Goal: Information Seeking & Learning: Learn about a topic

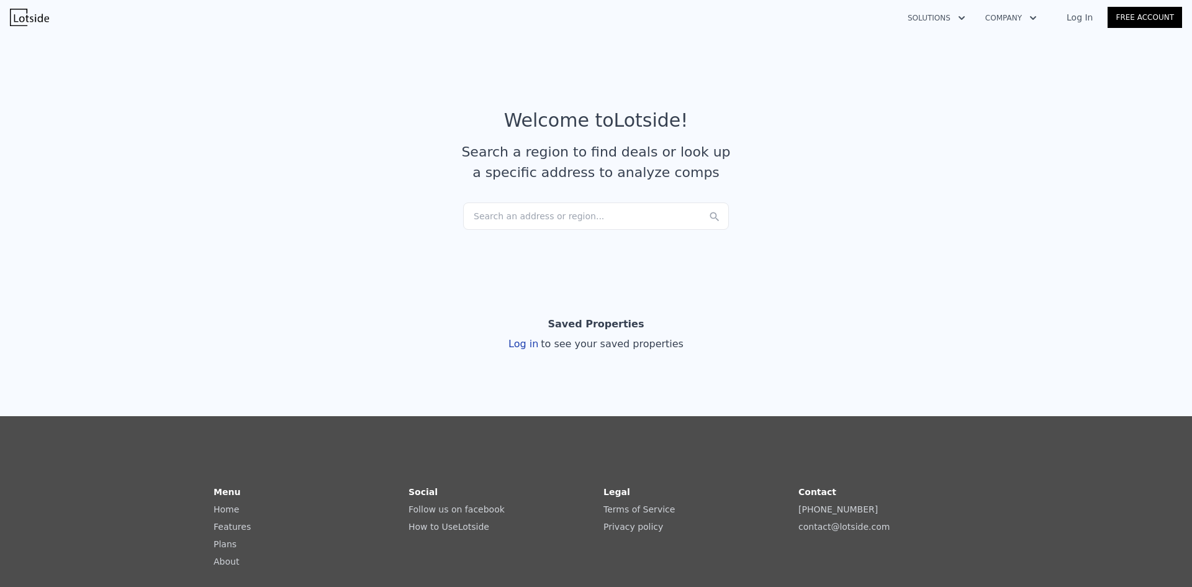
click at [625, 213] on div "Search an address or region..." at bounding box center [596, 215] width 266 height 27
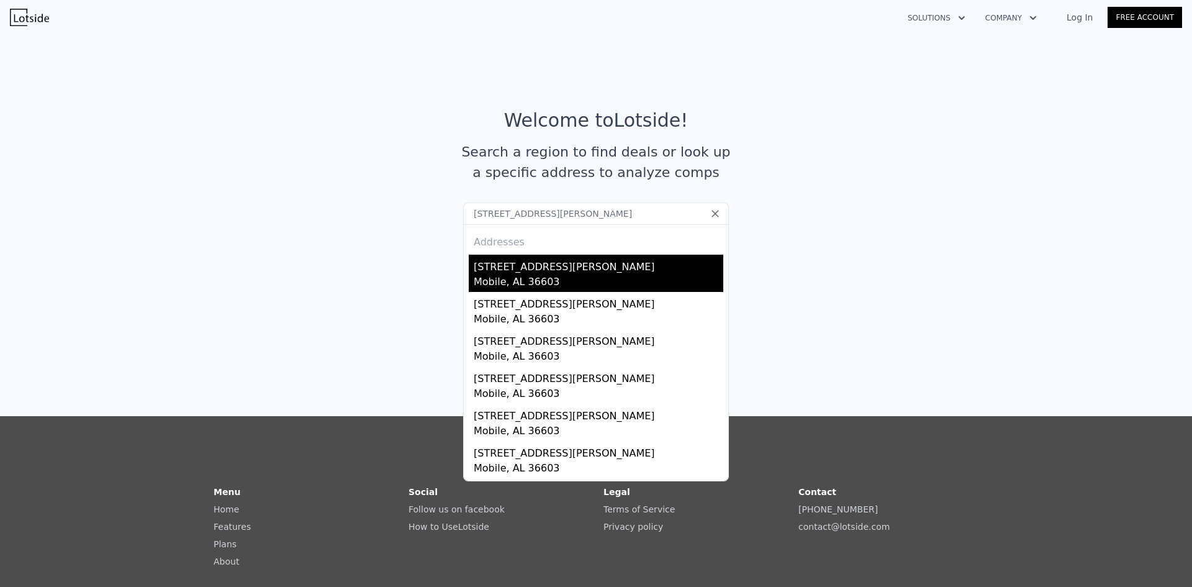
type input "358 DUNBAR ST, MOBILE, AL 36603"
click at [569, 272] on div "[STREET_ADDRESS][PERSON_NAME]" at bounding box center [599, 265] width 250 height 20
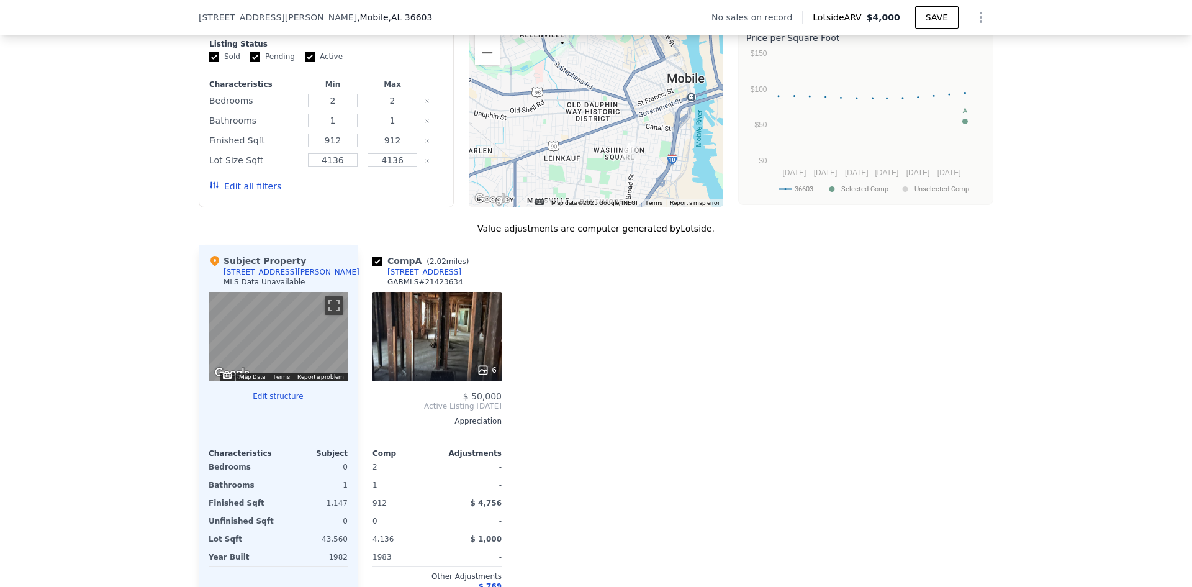
scroll to position [865, 0]
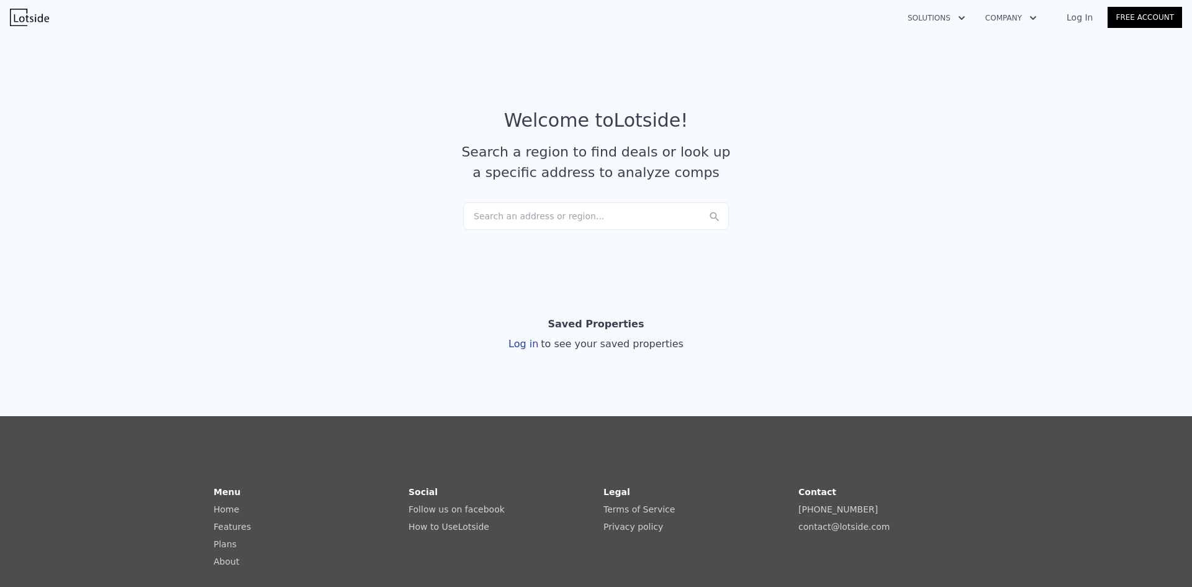
drag, startPoint x: 620, startPoint y: 192, endPoint x: 623, endPoint y: 198, distance: 6.7
click at [624, 192] on article "Welcome to Lotside ! Search a region to find deals or look up a specific addres…" at bounding box center [596, 155] width 795 height 93
click at [623, 206] on div "Search an address or region..." at bounding box center [596, 215] width 266 height 27
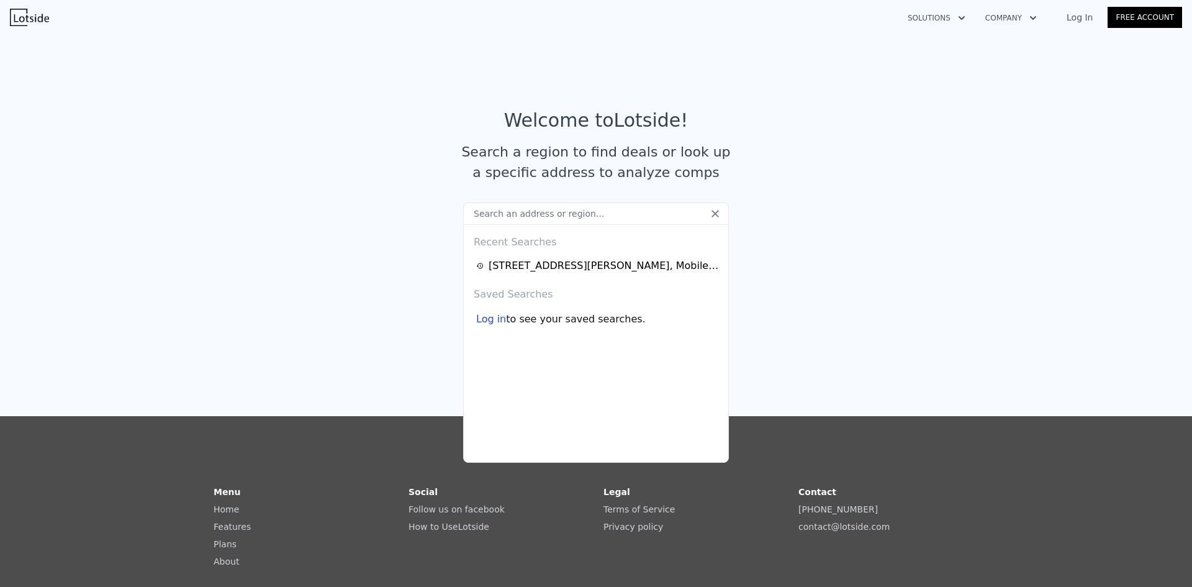
click at [613, 213] on input "text" at bounding box center [596, 213] width 266 height 22
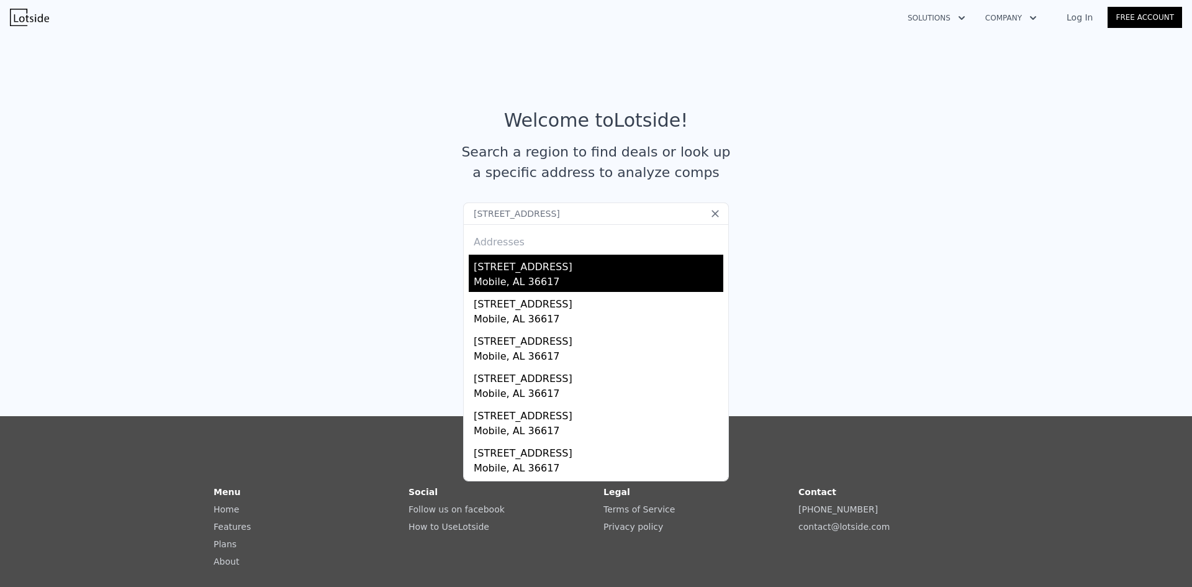
type input "[STREET_ADDRESS]"
click at [621, 269] on div "[STREET_ADDRESS]" at bounding box center [599, 265] width 250 height 20
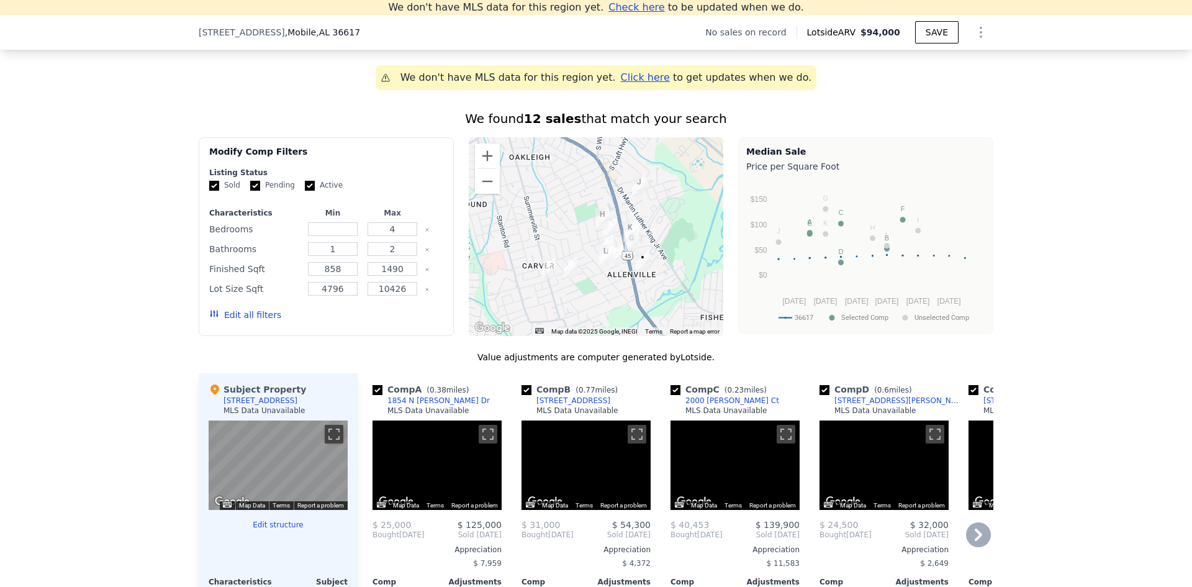
scroll to position [917, 0]
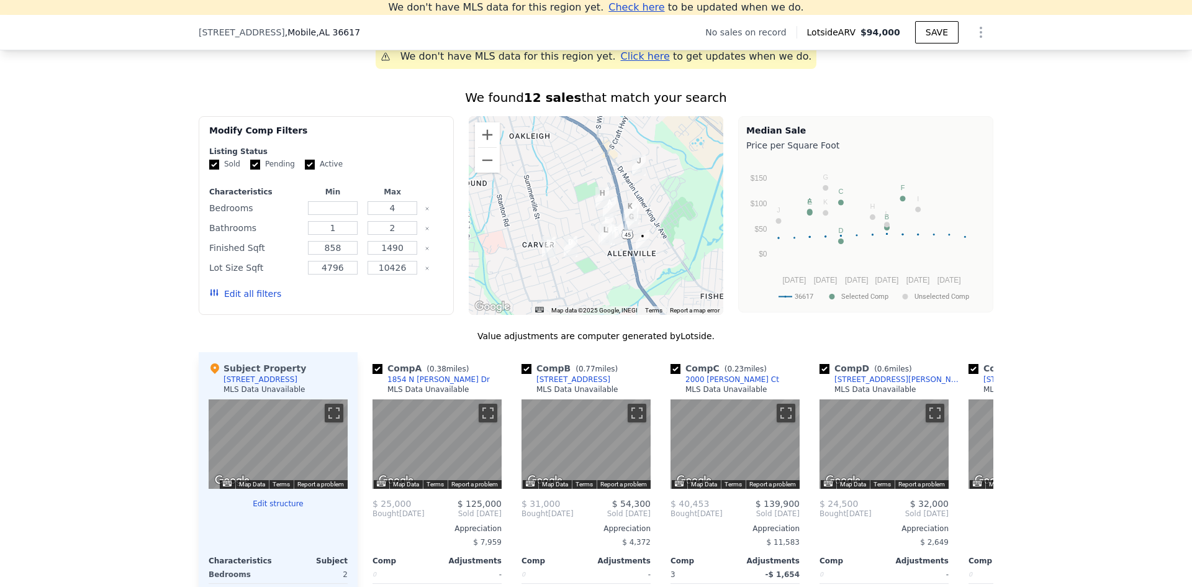
click at [352, 217] on div at bounding box center [332, 207] width 55 height 17
click at [338, 215] on input "number" at bounding box center [332, 208] width 49 height 14
type input "2"
drag, startPoint x: 379, startPoint y: 220, endPoint x: 403, endPoint y: 220, distance: 24.2
click at [403, 215] on input "4" at bounding box center [392, 208] width 49 height 14
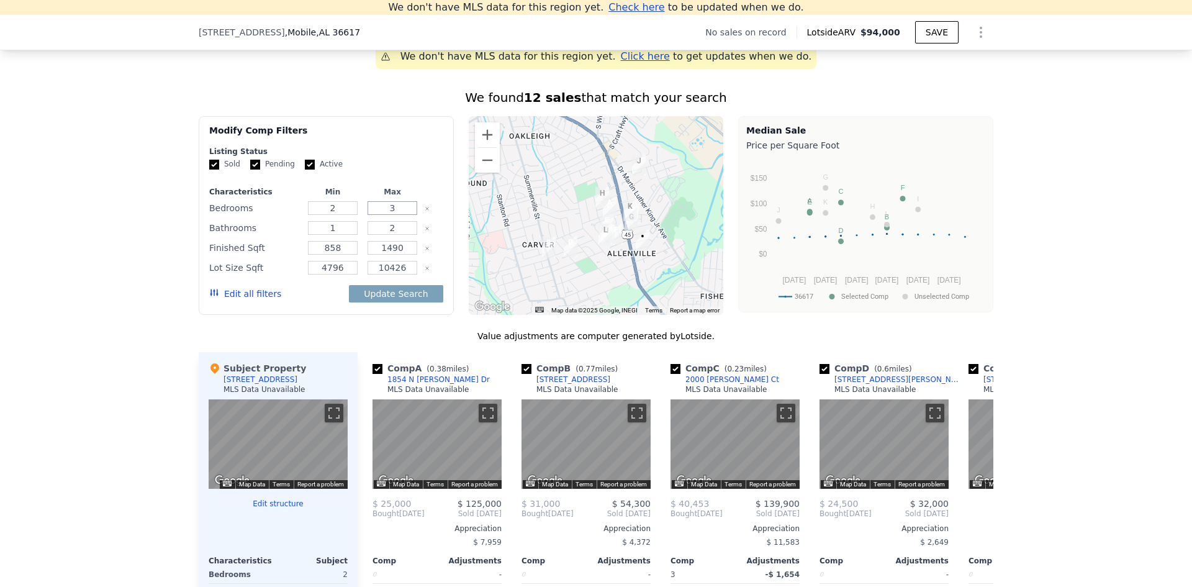
type input "3"
click at [376, 274] on input "10426" at bounding box center [392, 268] width 49 height 14
drag, startPoint x: 376, startPoint y: 274, endPoint x: 423, endPoint y: 274, distance: 47.2
click at [423, 274] on div "Lot Size Sqft 4796 10426" at bounding box center [326, 267] width 234 height 17
type input "4"
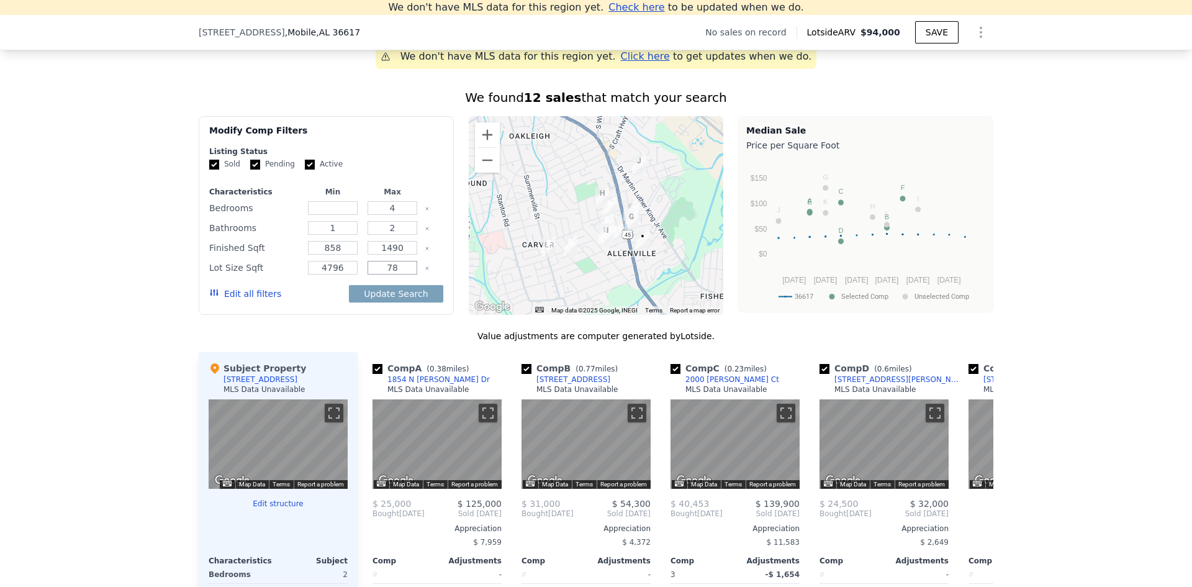
type input "7"
type input "8750"
click at [341, 274] on input "4796" at bounding box center [332, 268] width 49 height 14
click at [385, 302] on button "Update Search" at bounding box center [396, 293] width 94 height 17
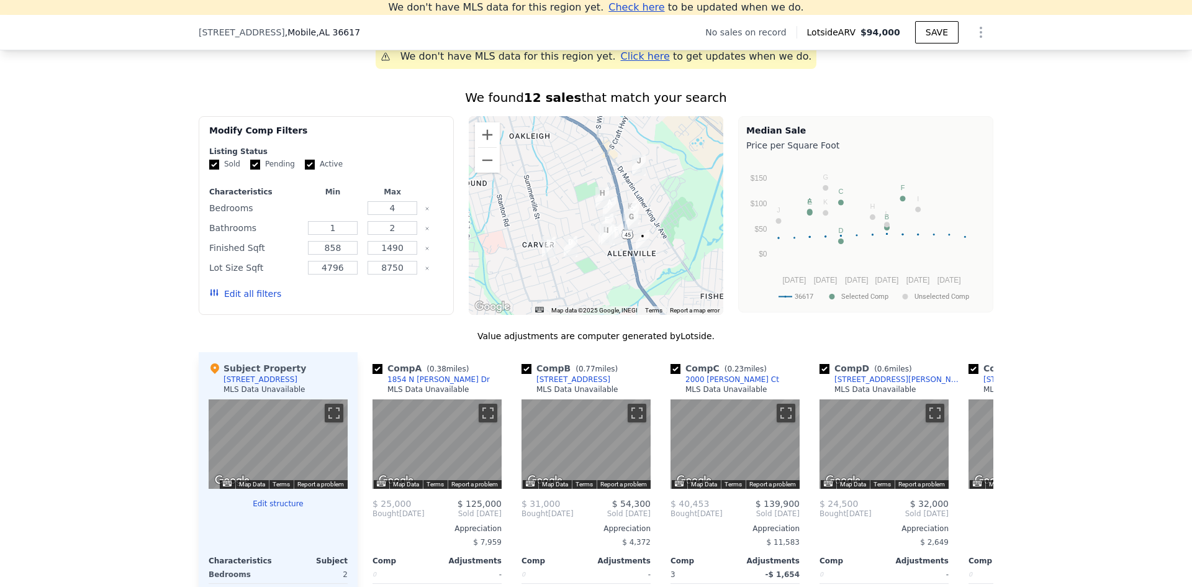
click at [334, 215] on input "number" at bounding box center [332, 208] width 49 height 14
type input "2"
click at [408, 302] on button "Update Search" at bounding box center [396, 293] width 94 height 17
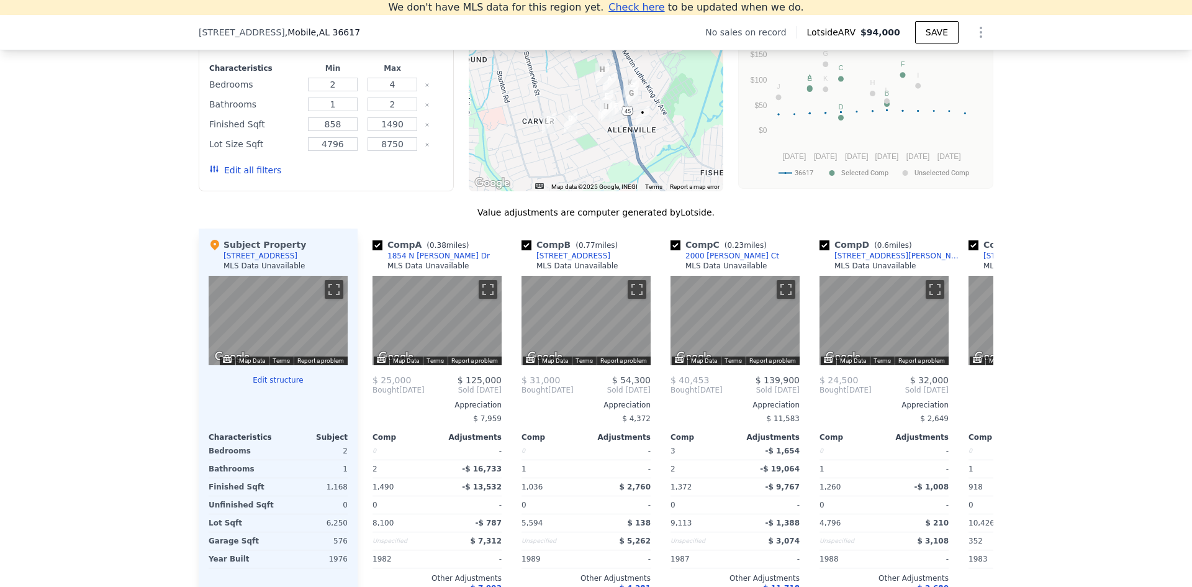
scroll to position [1165, 0]
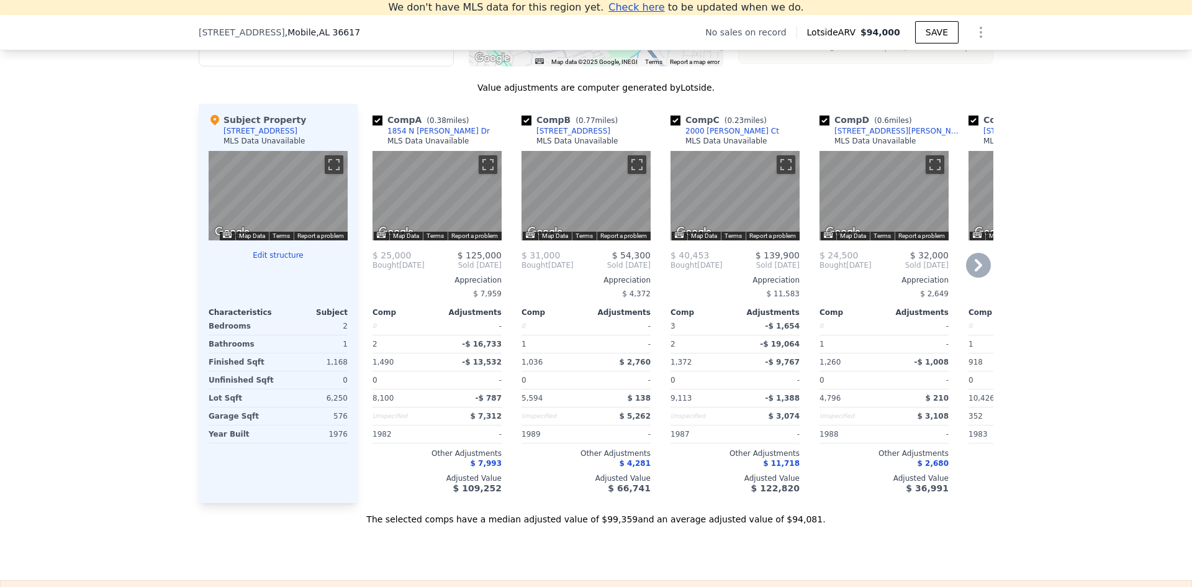
click at [372, 125] on input "checkbox" at bounding box center [377, 120] width 10 height 10
checkbox input "false"
click at [526, 125] on input "checkbox" at bounding box center [526, 120] width 10 height 10
checkbox input "false"
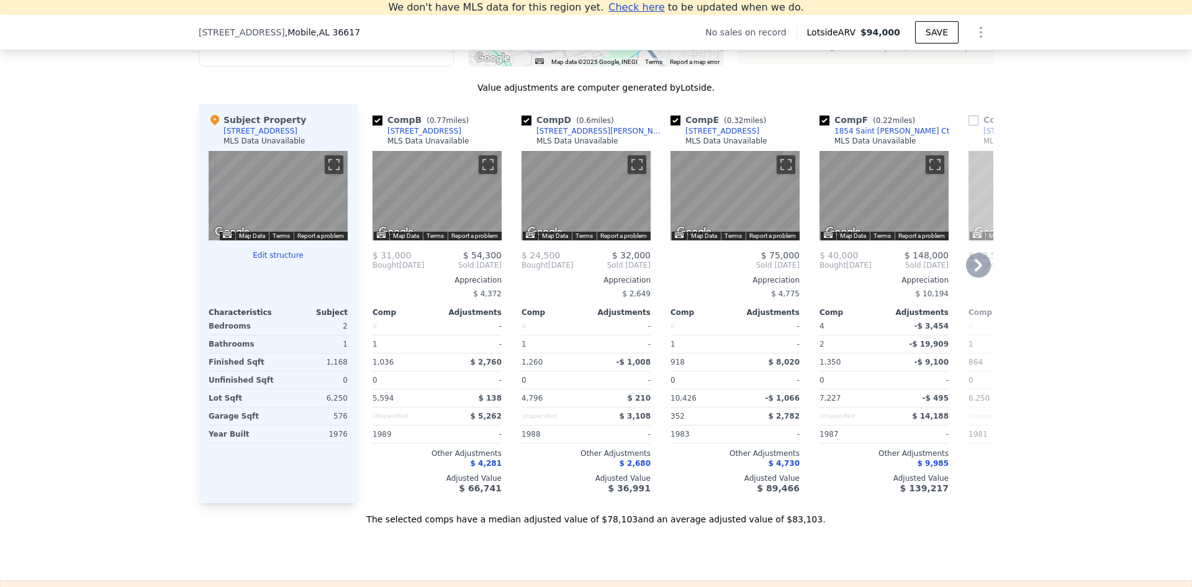
click at [526, 125] on input "checkbox" at bounding box center [526, 120] width 10 height 10
checkbox input "false"
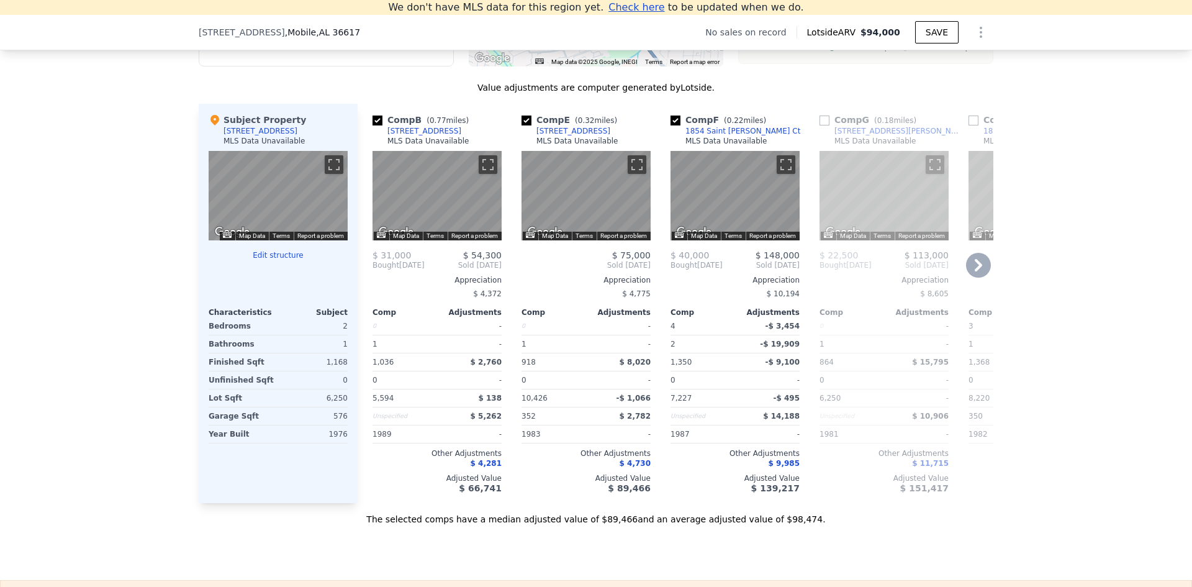
click at [526, 125] on input "checkbox" at bounding box center [526, 120] width 10 height 10
checkbox input "false"
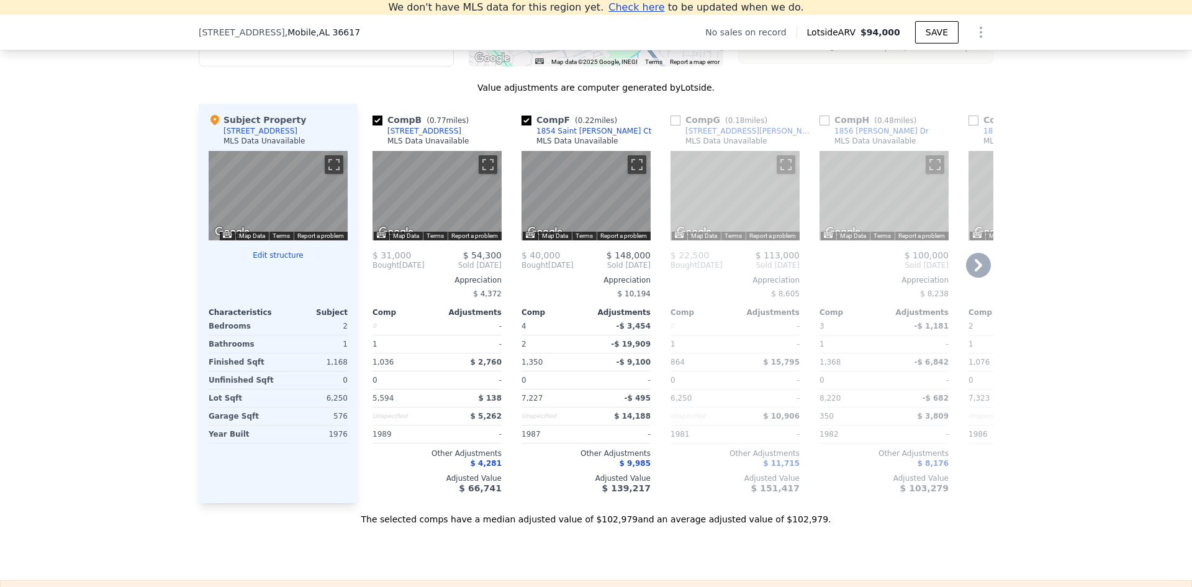
click at [526, 125] on input "checkbox" at bounding box center [526, 120] width 10 height 10
checkbox input "false"
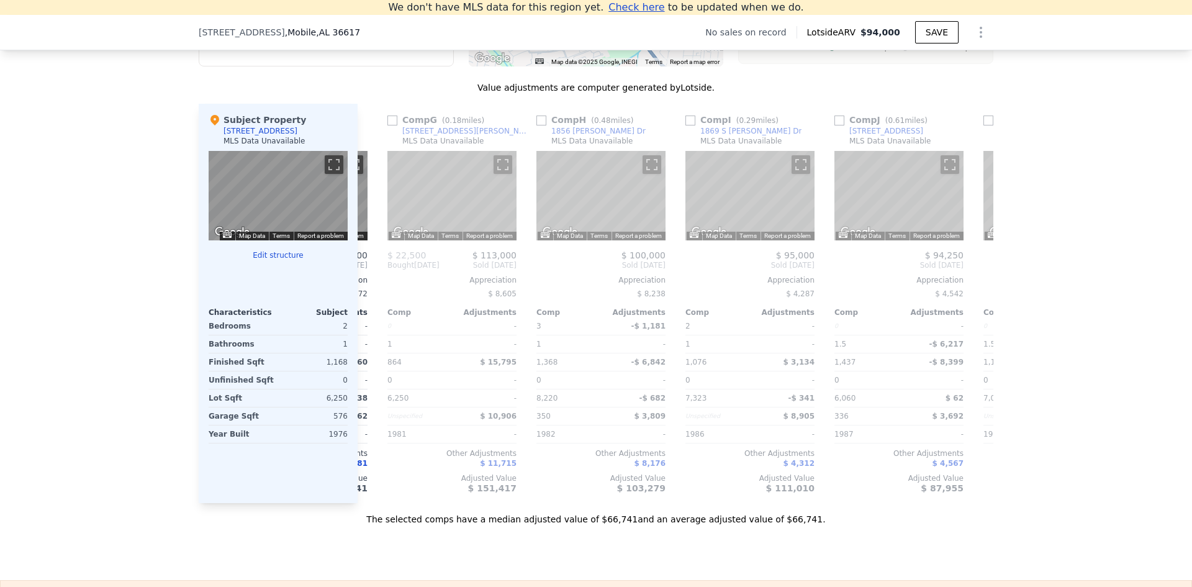
scroll to position [0, 191]
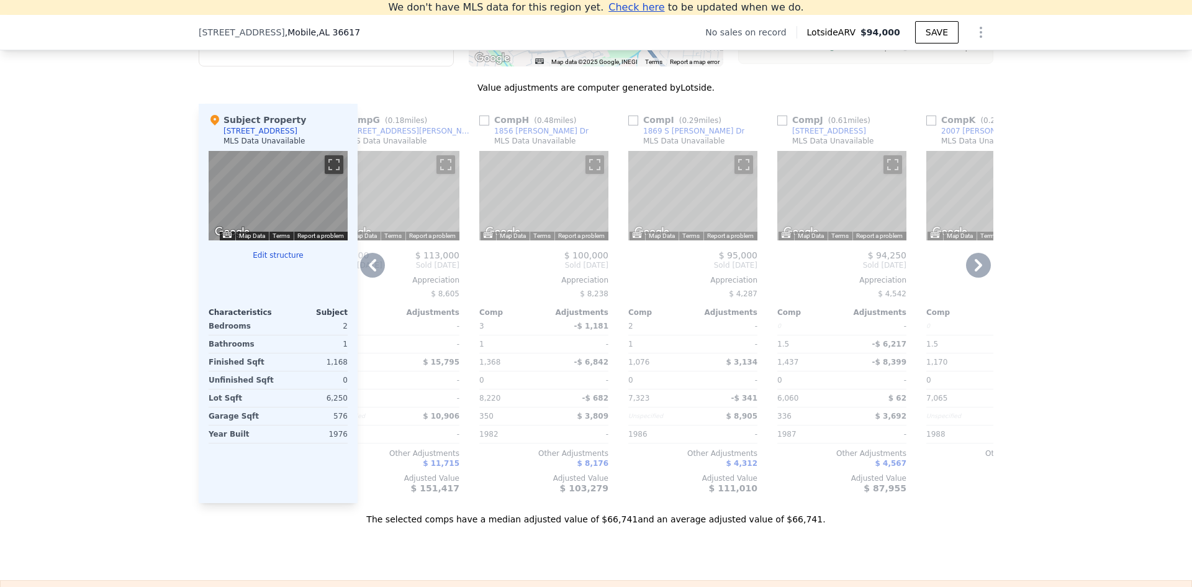
click at [481, 125] on input "checkbox" at bounding box center [484, 120] width 10 height 10
checkbox input "true"
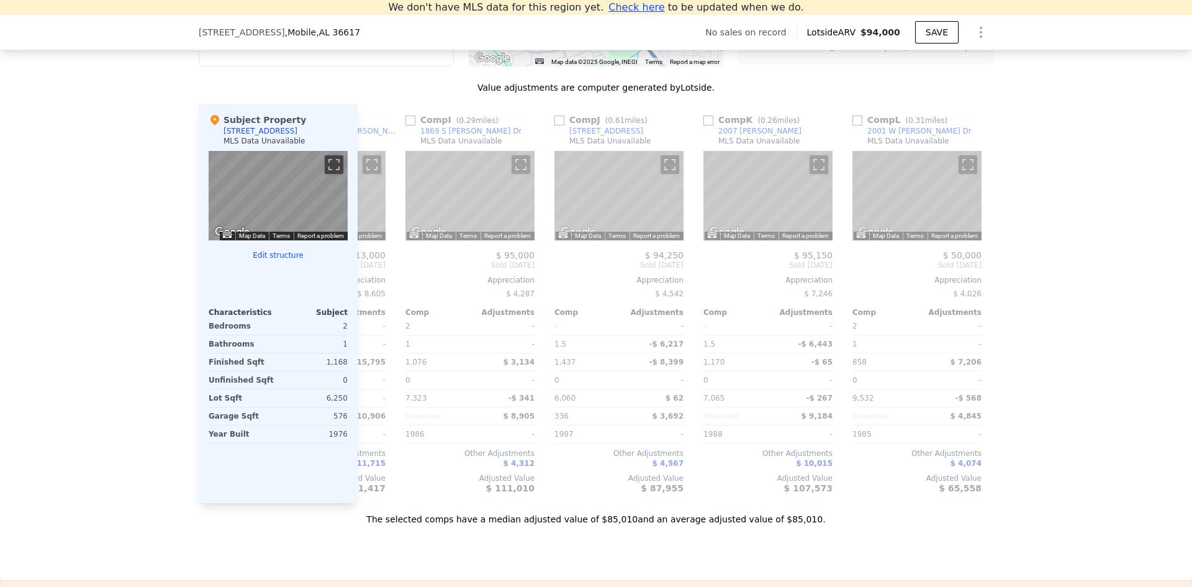
scroll to position [0, 420]
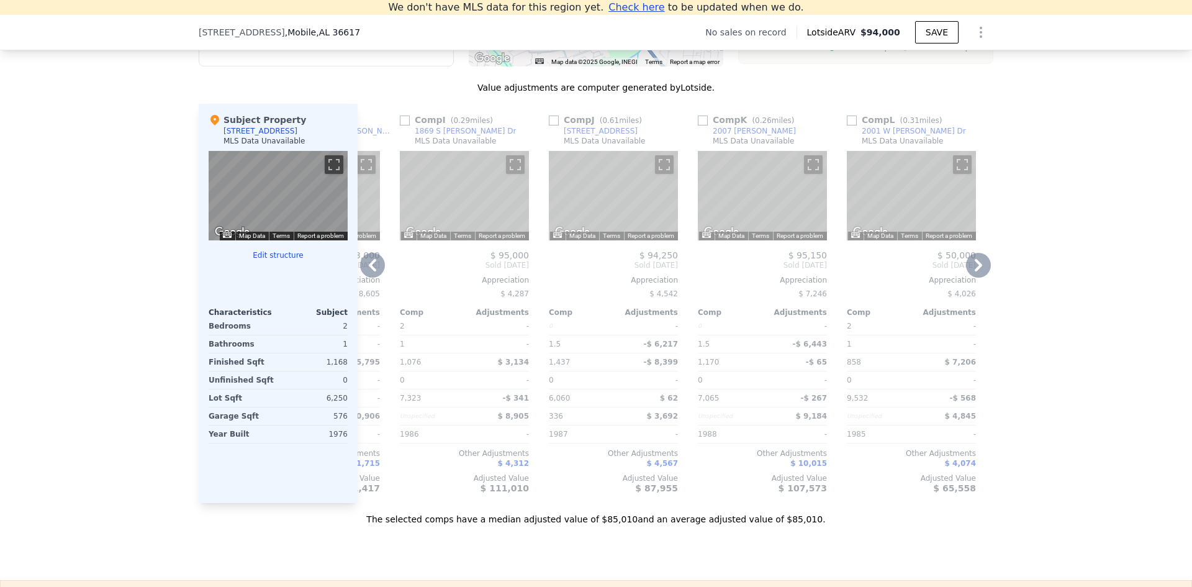
click at [400, 125] on input "checkbox" at bounding box center [405, 120] width 10 height 10
checkbox input "true"
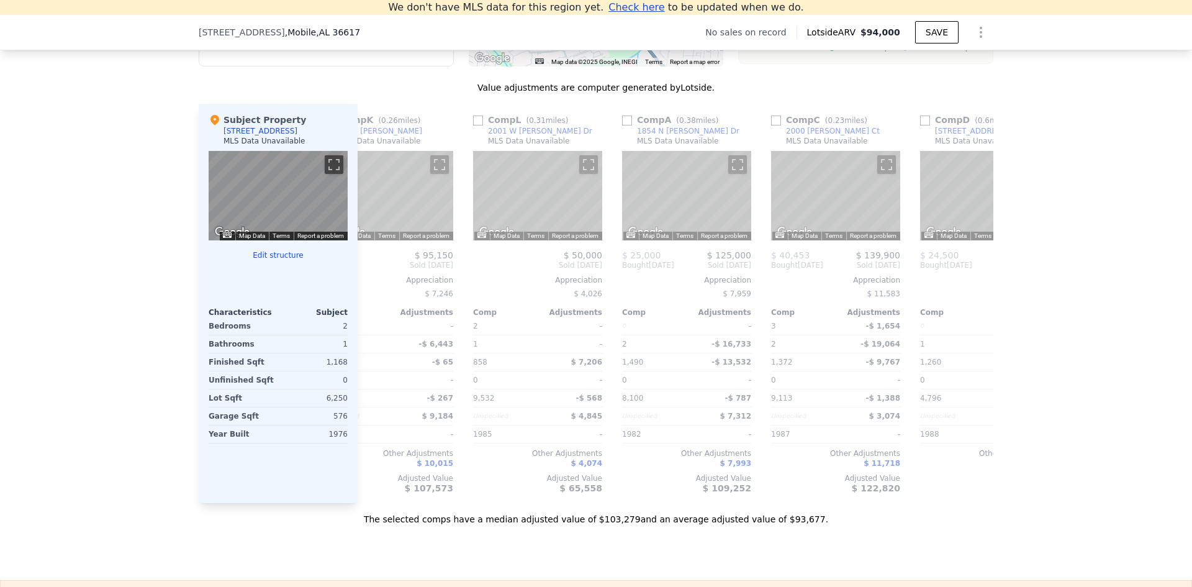
scroll to position [0, 878]
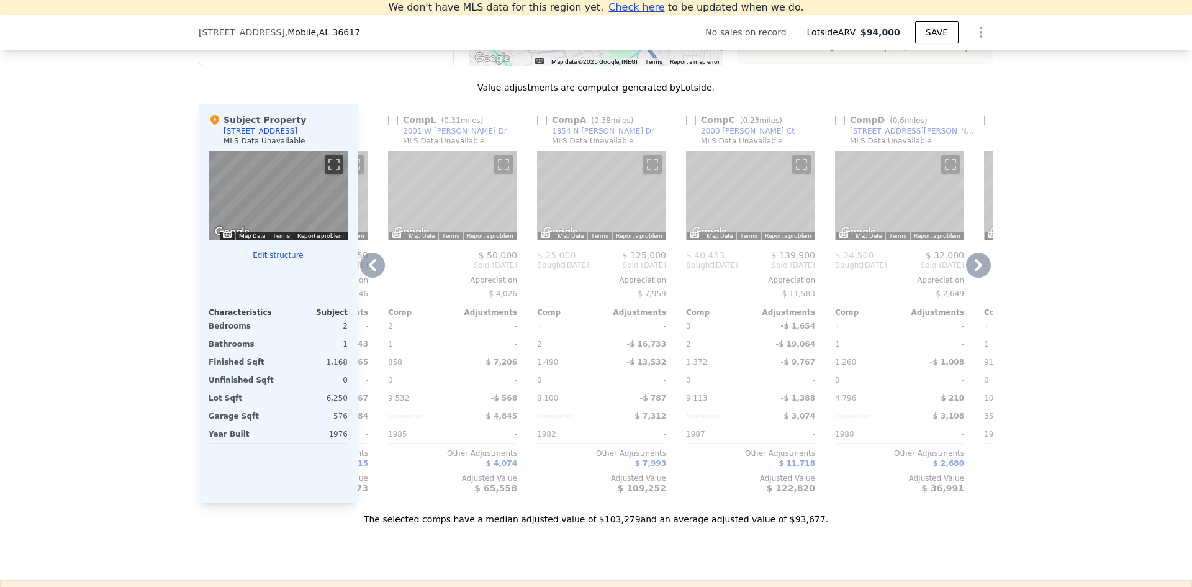
click at [388, 125] on input "checkbox" at bounding box center [393, 120] width 10 height 10
checkbox input "true"
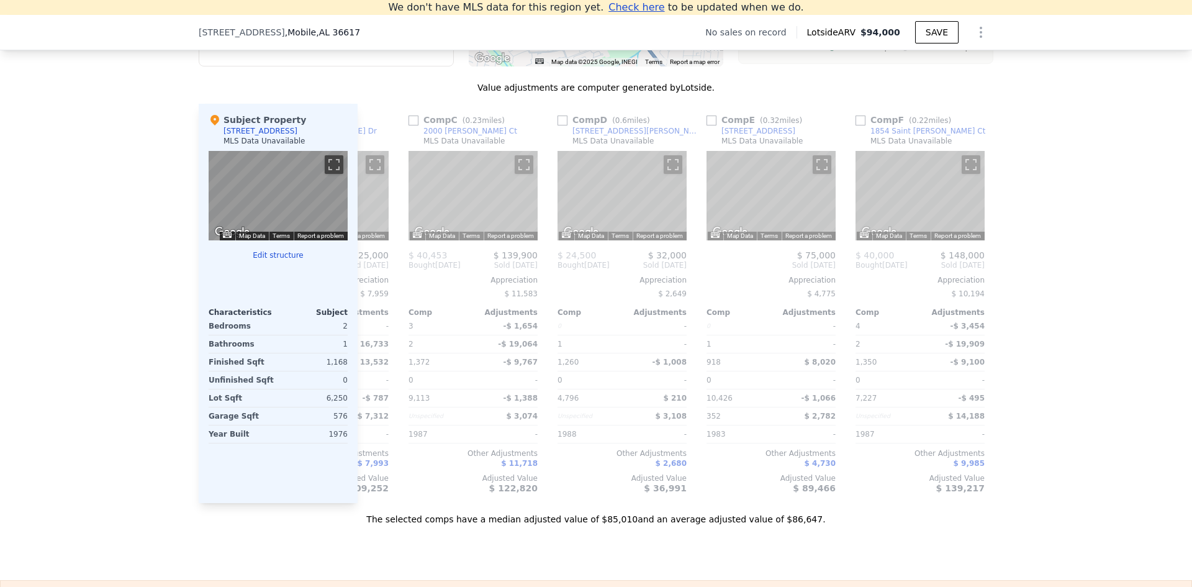
scroll to position [0, 1182]
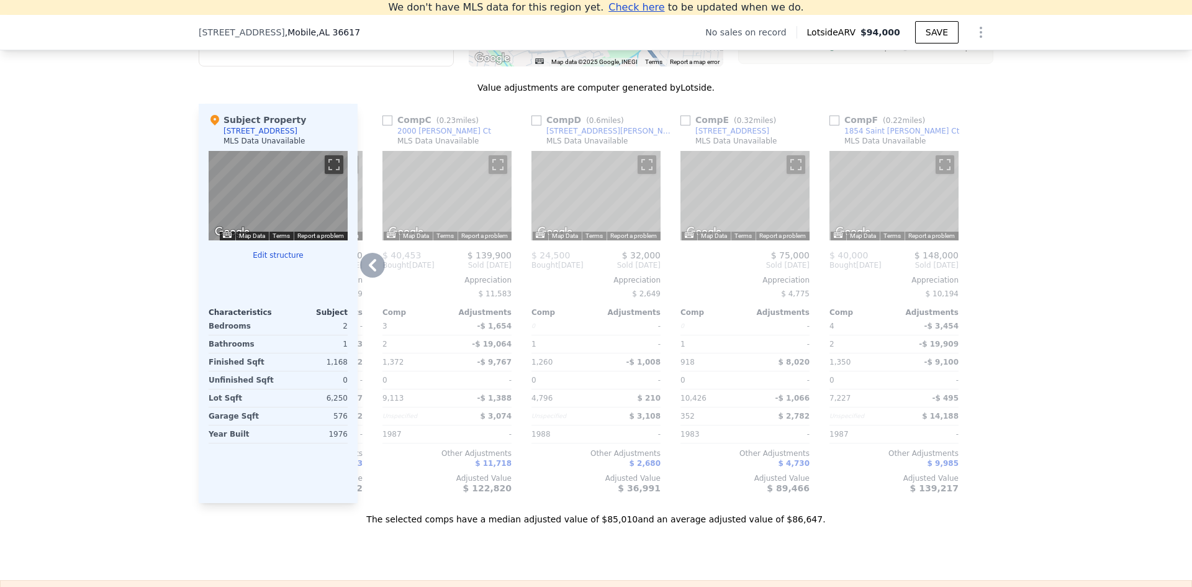
click at [833, 125] on input "checkbox" at bounding box center [834, 120] width 10 height 10
checkbox input "true"
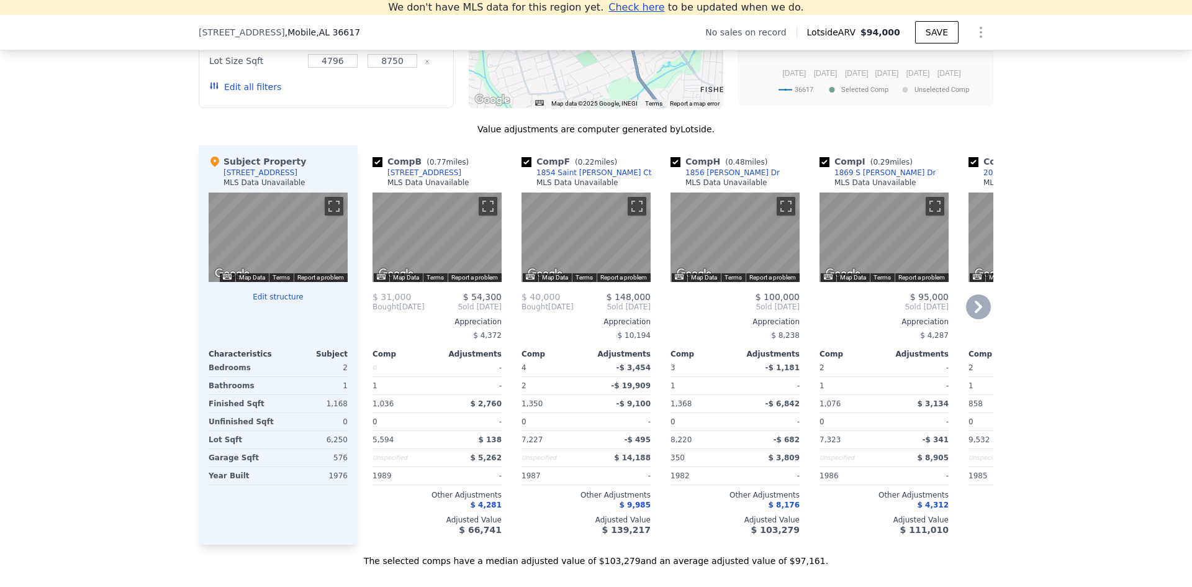
scroll to position [1103, 0]
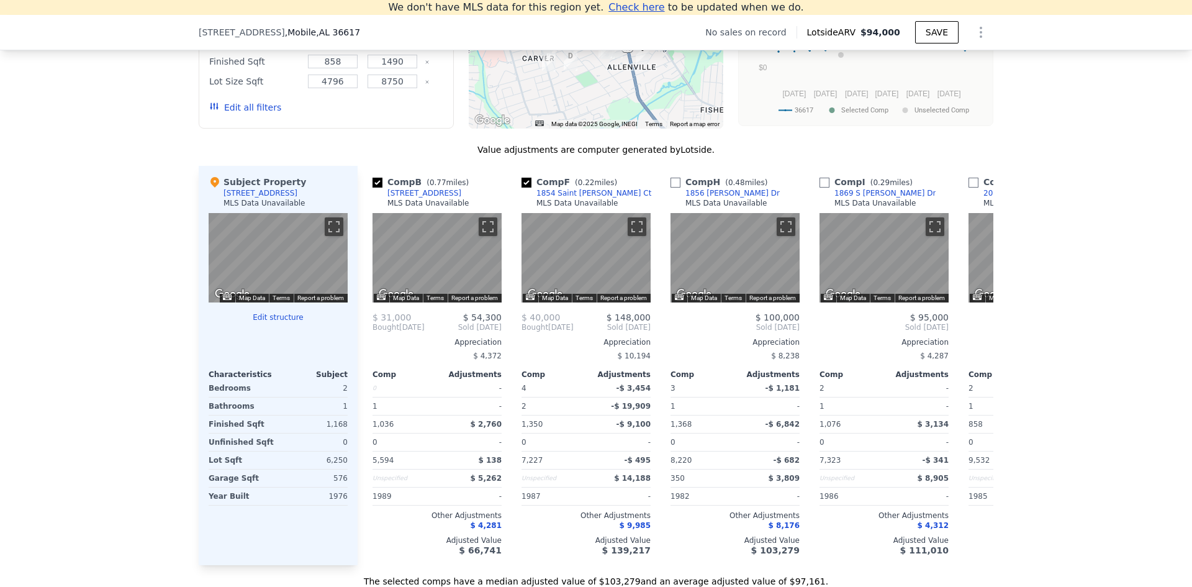
type input "10426"
checkbox input "false"
checkbox input "true"
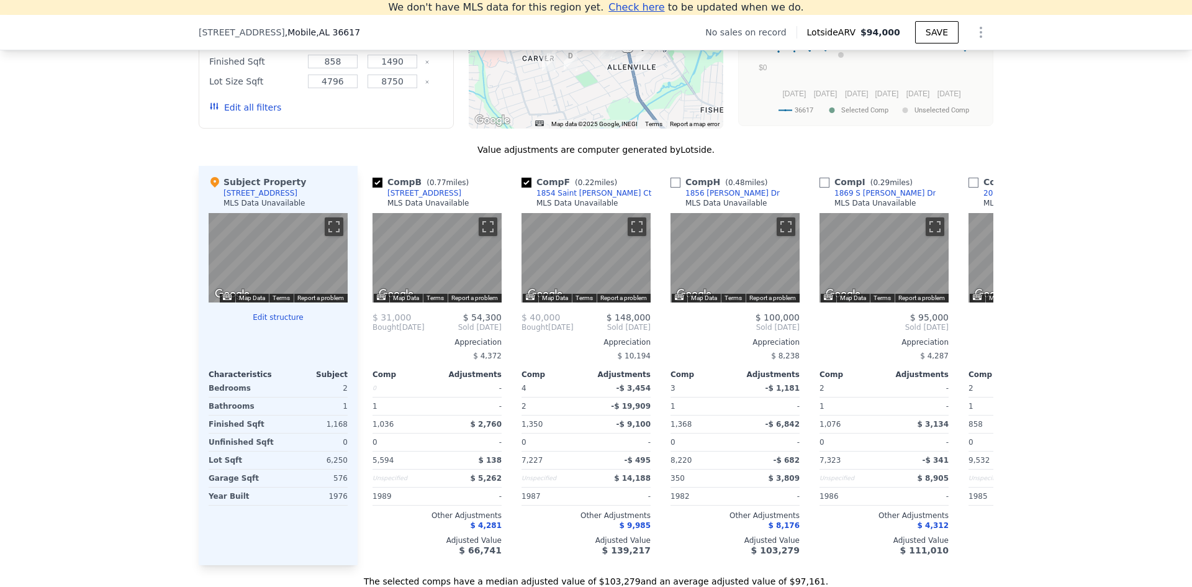
checkbox input "true"
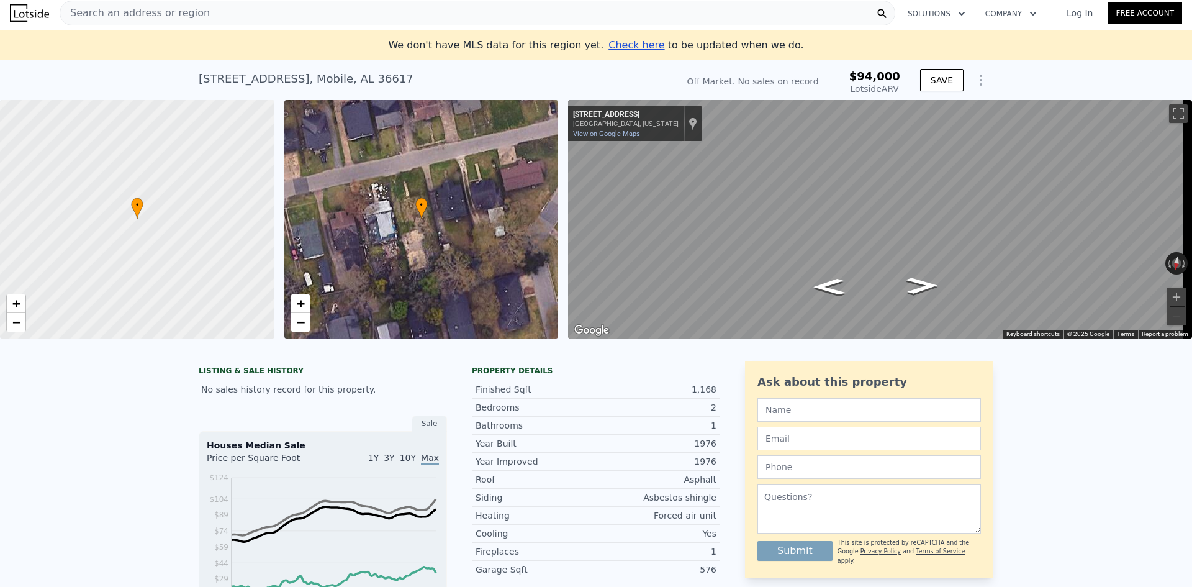
scroll to position [0, 0]
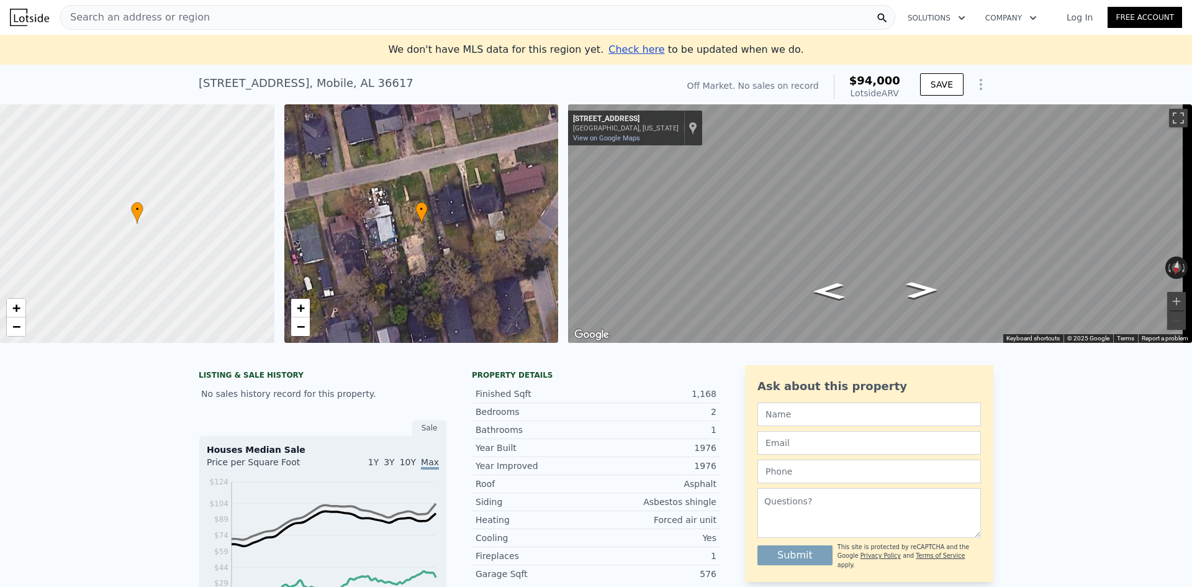
click at [263, 17] on div "Search an address or region" at bounding box center [478, 17] width 836 height 25
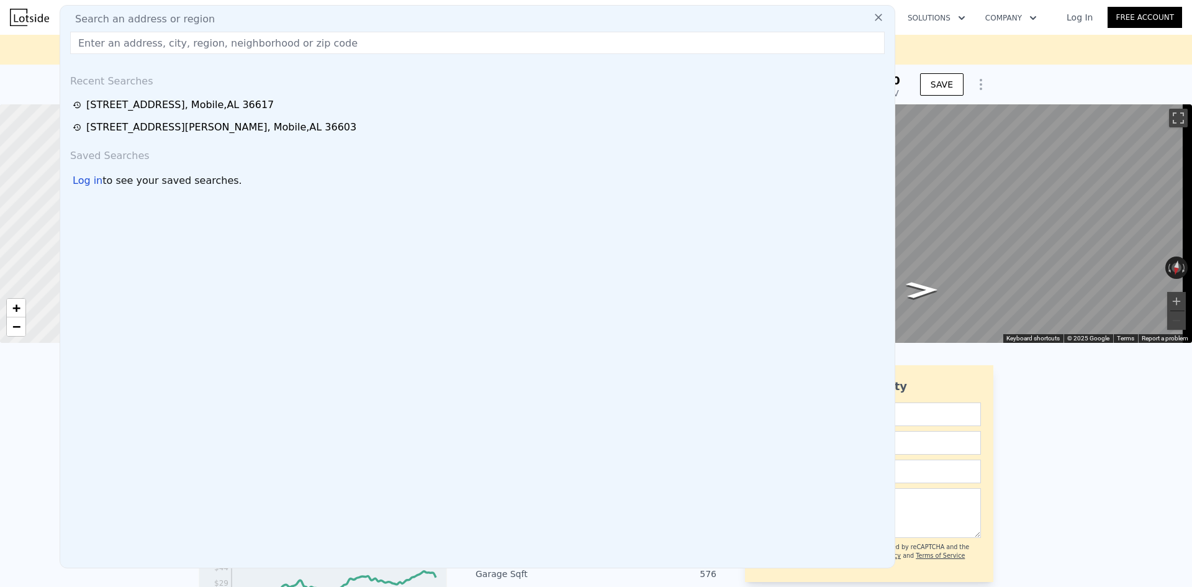
drag, startPoint x: 260, startPoint y: 13, endPoint x: 199, endPoint y: 48, distance: 70.4
click at [199, 48] on input "text" at bounding box center [477, 43] width 815 height 22
paste input "1241 MOBILE [GEOGRAPHIC_DATA]"
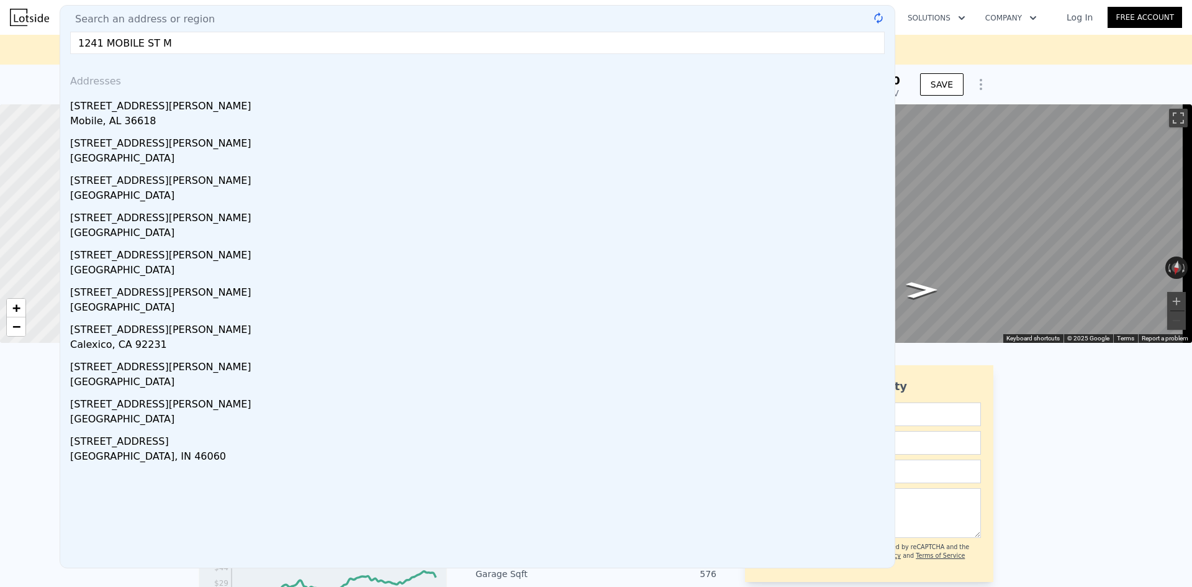
type input "[STREET_ADDRESS]"
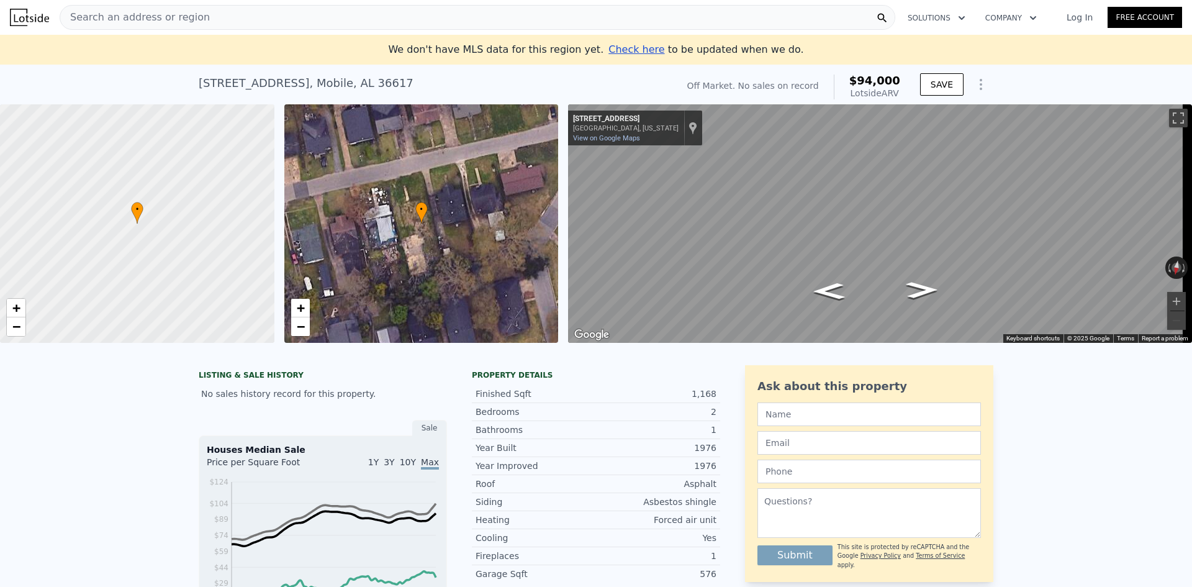
click at [322, 26] on div "Search an address or region" at bounding box center [478, 17] width 836 height 25
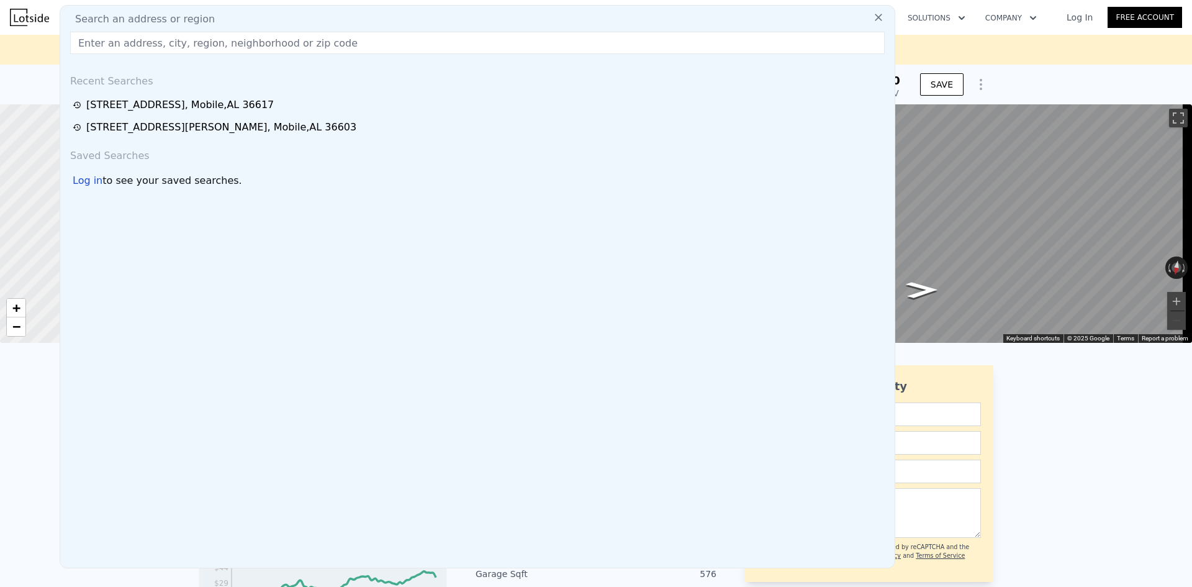
drag, startPoint x: 330, startPoint y: 14, endPoint x: 296, endPoint y: 41, distance: 43.3
click at [296, 41] on input "text" at bounding box center [477, 43] width 815 height 22
paste input "[STREET_ADDRESS]"
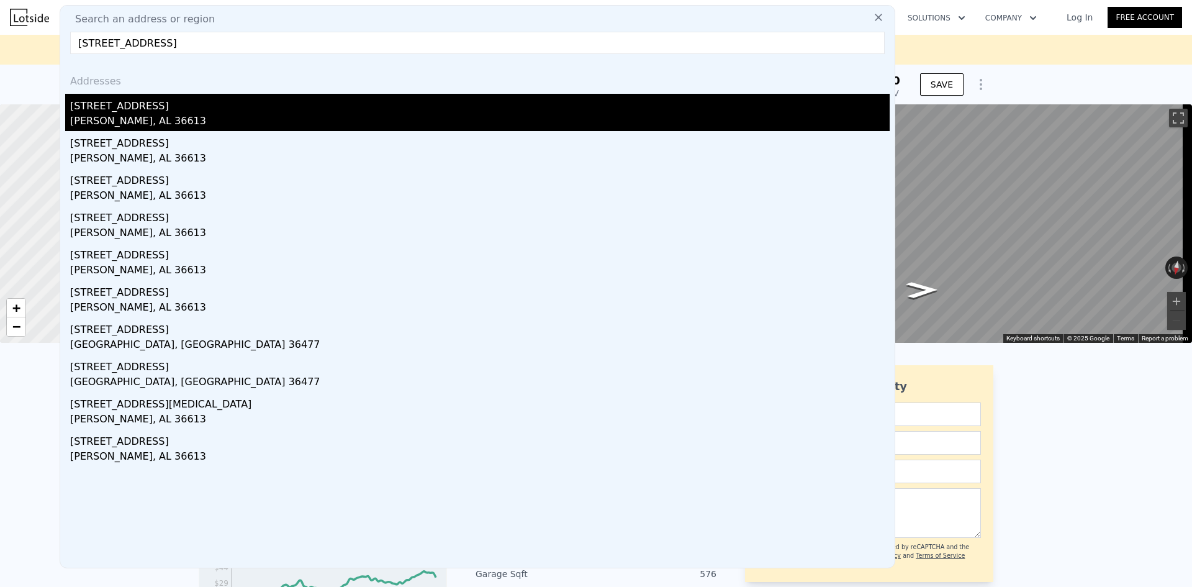
type input "[STREET_ADDRESS]"
click at [244, 122] on div "[PERSON_NAME], AL 36613" at bounding box center [479, 122] width 819 height 17
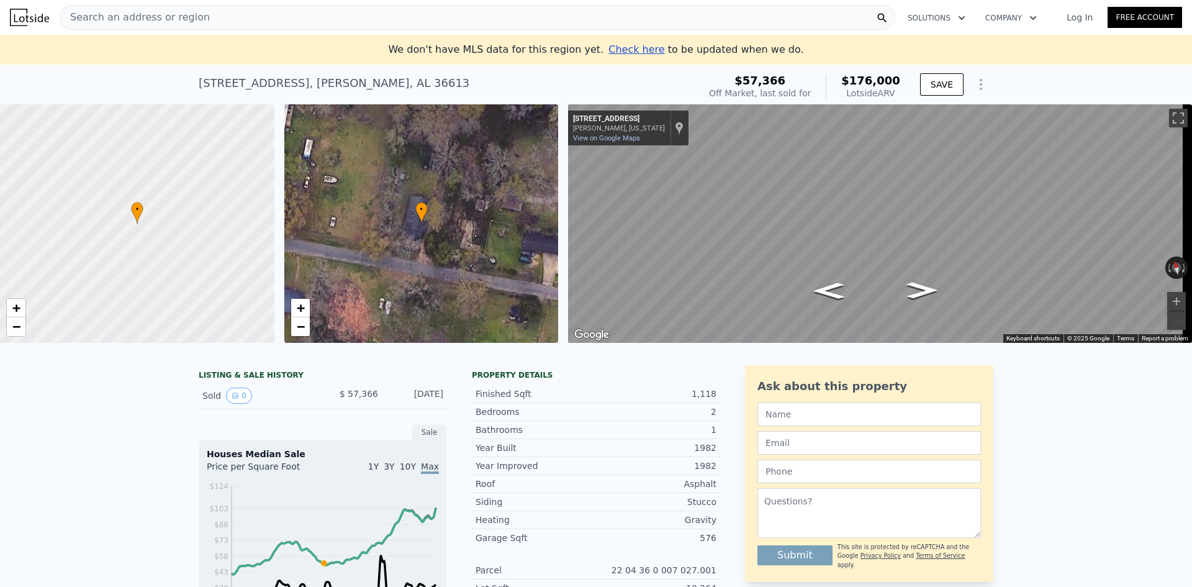
click at [219, 16] on div "Search an address or region" at bounding box center [478, 17] width 836 height 25
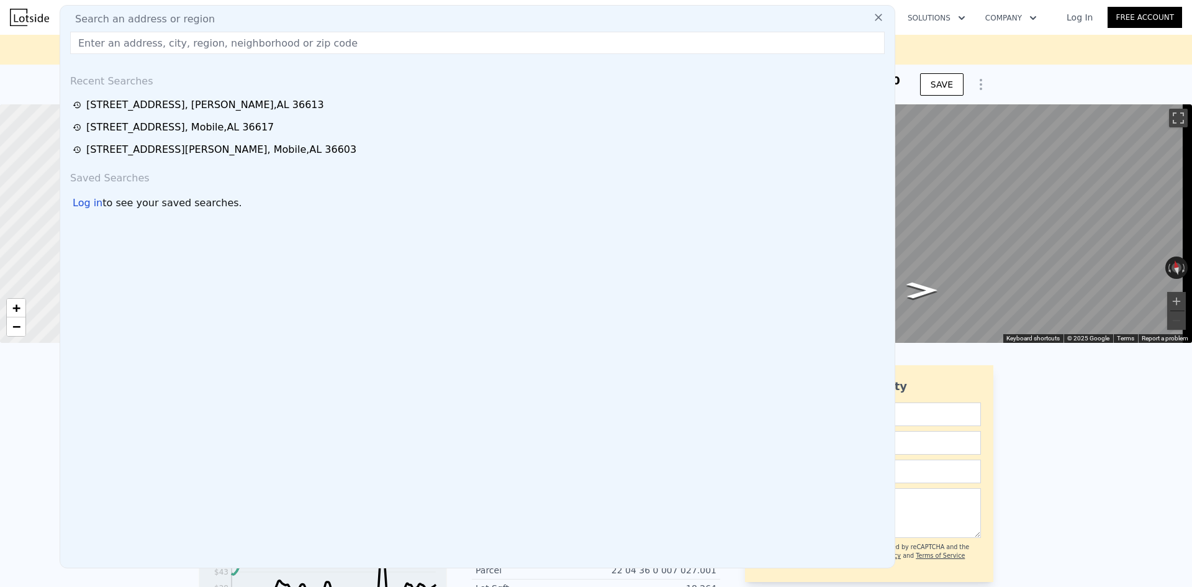
drag, startPoint x: 219, startPoint y: 16, endPoint x: 172, endPoint y: 47, distance: 56.3
click at [172, 47] on input "text" at bounding box center [477, 43] width 815 height 22
paste input "[STREET_ADDRESS]"
type input "[STREET_ADDRESS]"
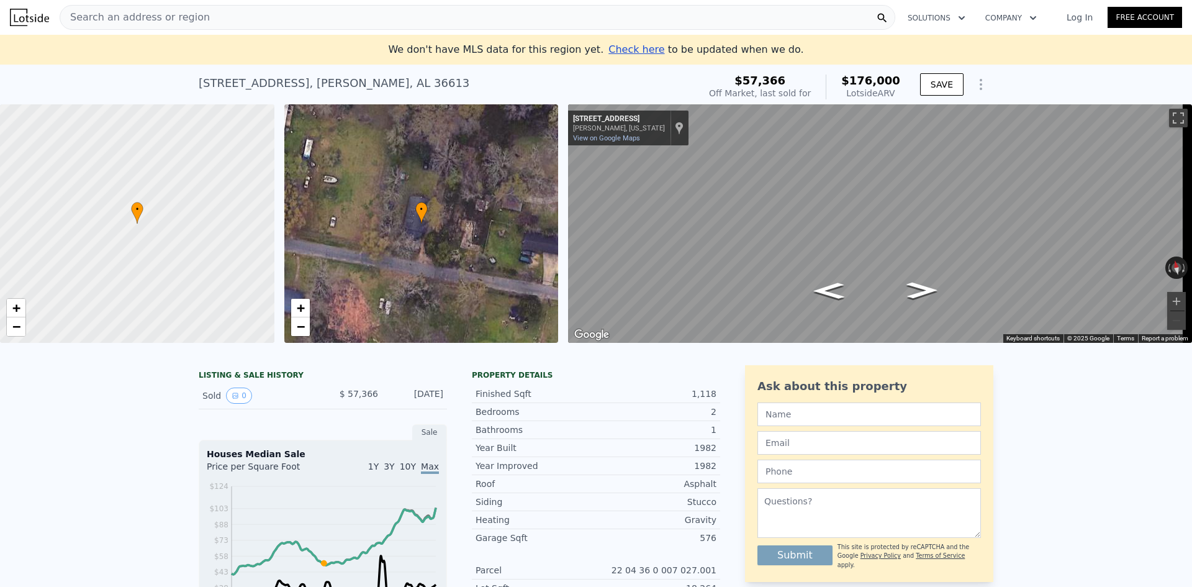
click at [273, 14] on div "Search an address or region" at bounding box center [478, 17] width 836 height 25
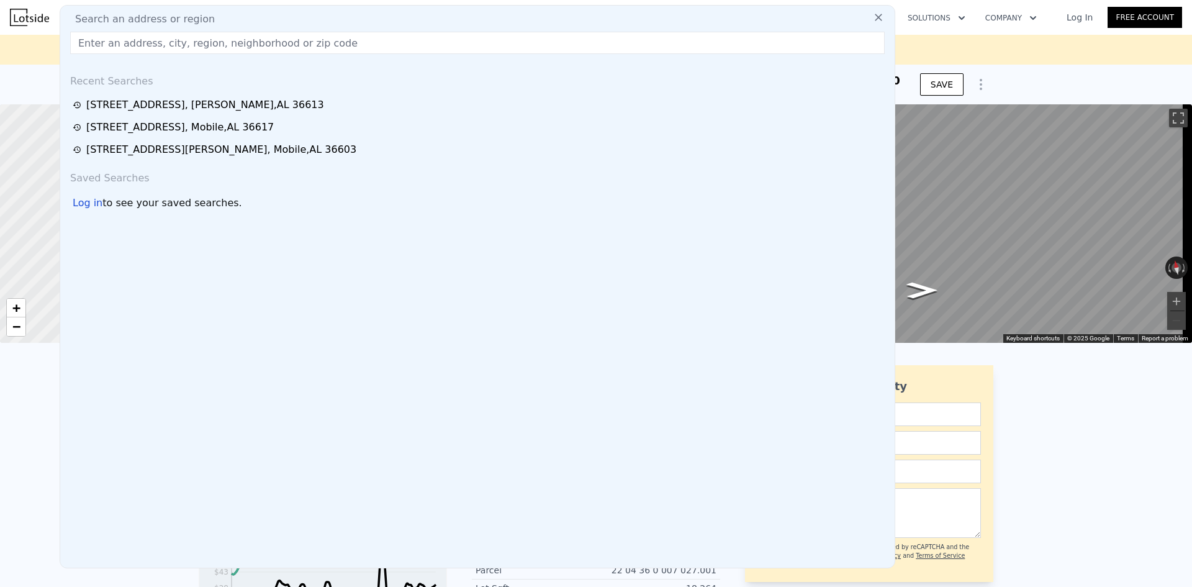
drag, startPoint x: 273, startPoint y: 14, endPoint x: 241, endPoint y: 50, distance: 48.4
click at [241, 50] on input "text" at bounding box center [477, 43] width 815 height 22
paste input "[STREET_ADDRESS]"
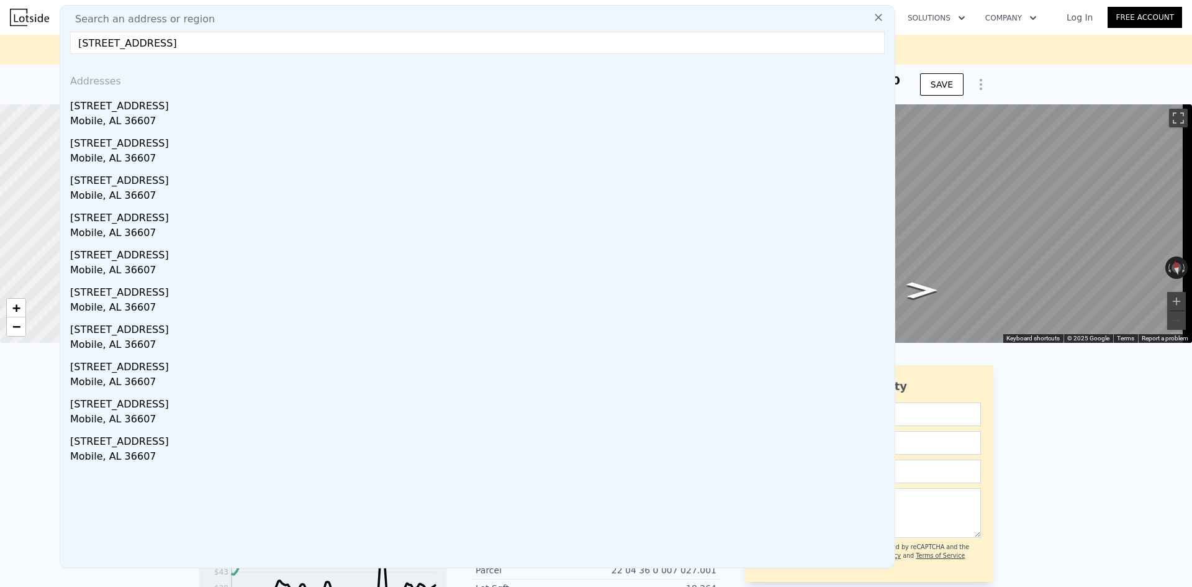
click at [174, 47] on input "[STREET_ADDRESS]" at bounding box center [477, 43] width 815 height 22
paste input "1307 ST MEDAR ST"
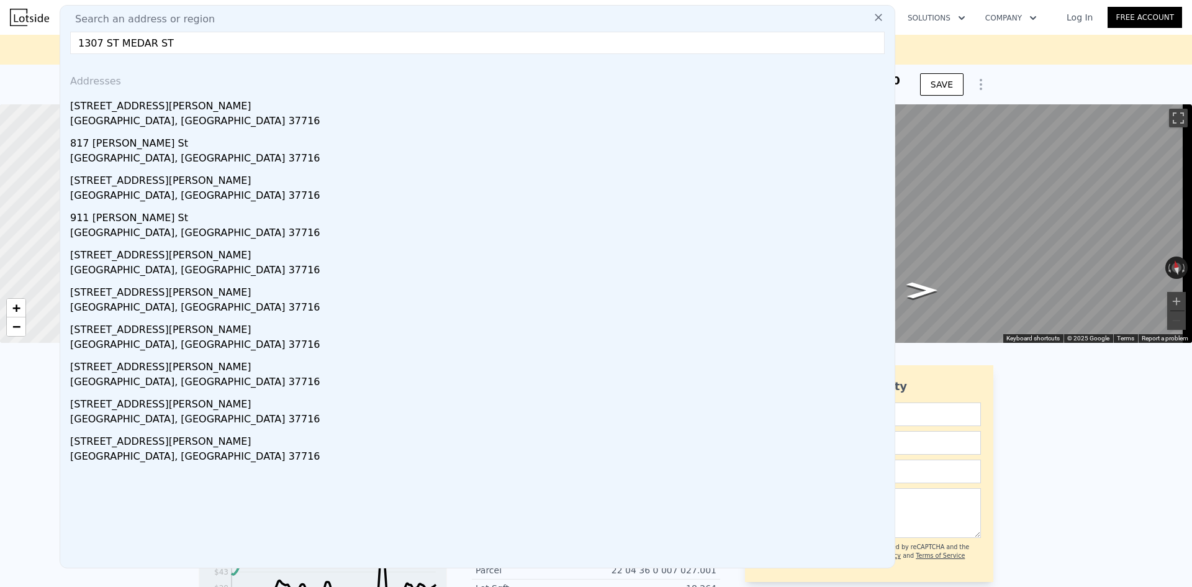
click at [271, 48] on input "1307 ST MEDAR ST" at bounding box center [477, 43] width 815 height 22
click at [271, 47] on input "1307 ST MEDAR ST" at bounding box center [477, 43] width 815 height 22
paste input "[STREET_ADDRESS]"
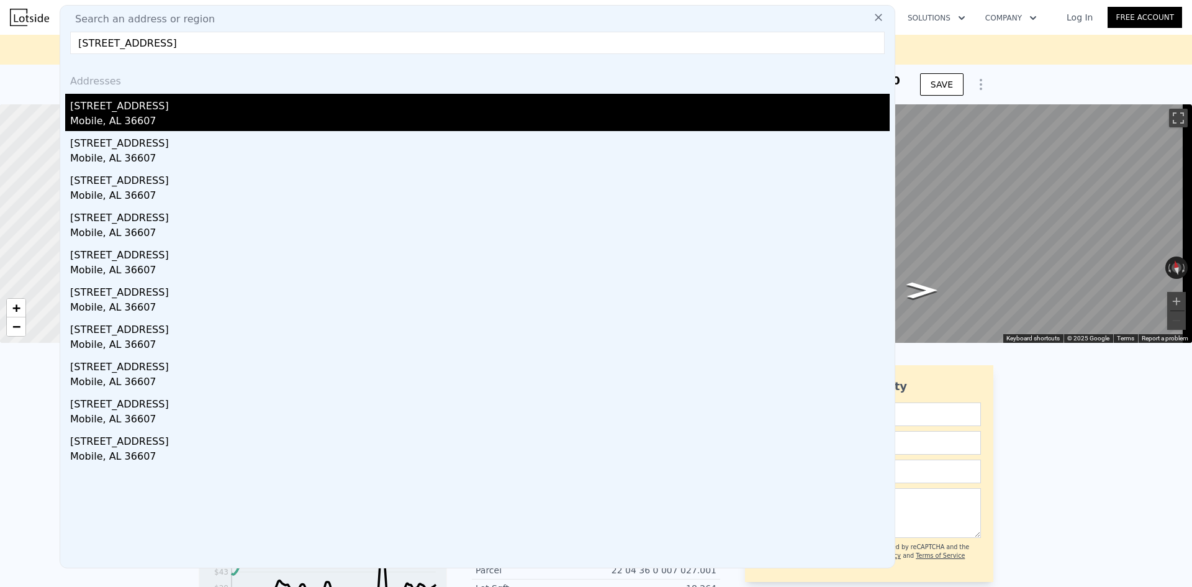
type input "[STREET_ADDRESS]"
click at [361, 109] on div "[STREET_ADDRESS]" at bounding box center [479, 104] width 819 height 20
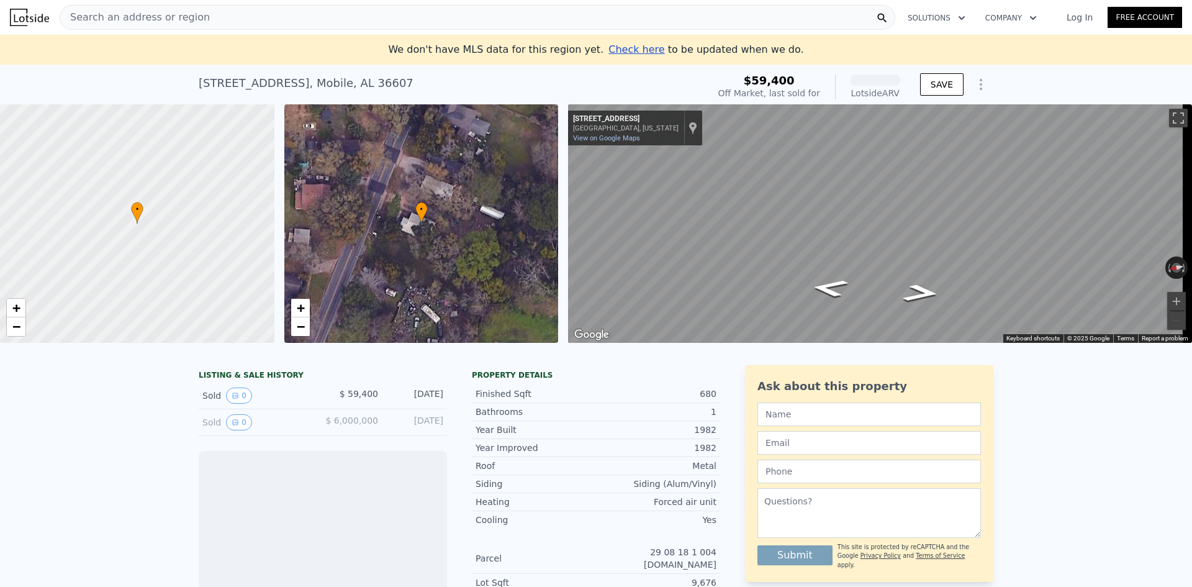
click at [266, 35] on div "We don't have MLS data for this region yet. Check here to be updated when we do." at bounding box center [596, 50] width 1192 height 30
click at [267, 22] on div "Search an address or region" at bounding box center [478, 17] width 836 height 25
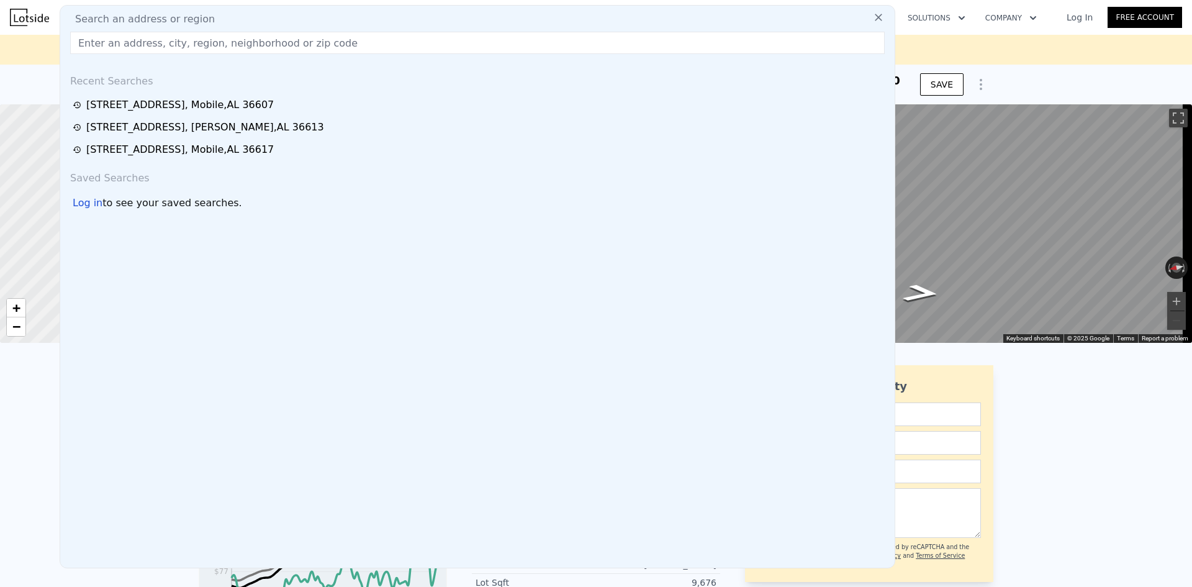
type input "[STREET_ADDRESS]"
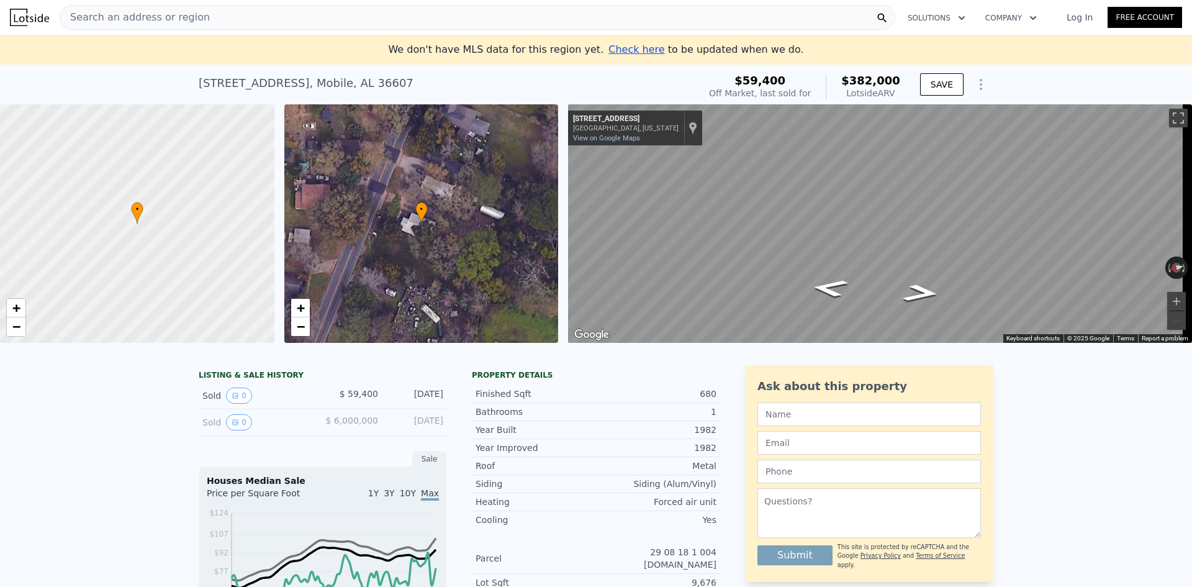
click at [170, 11] on span "Search an address or region" at bounding box center [135, 17] width 150 height 15
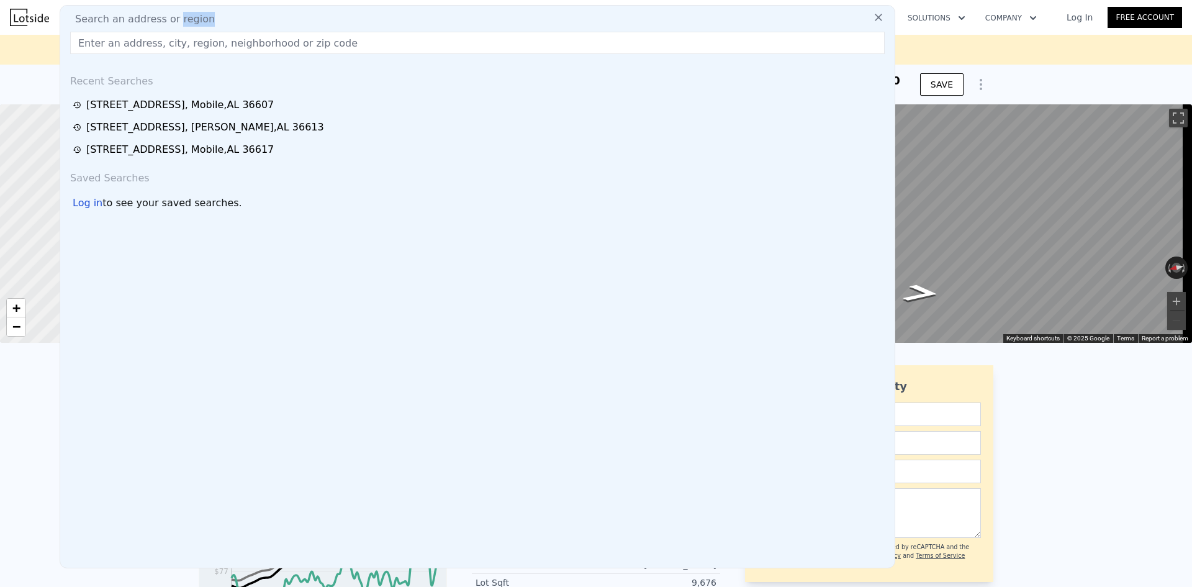
click at [170, 11] on div "Search an address or region Recent Searches [STREET_ADDRESS][GEOGRAPHIC_DATA][S…" at bounding box center [478, 286] width 836 height 563
click at [153, 37] on input "text" at bounding box center [477, 43] width 815 height 22
paste input "[GEOGRAPHIC_DATA]"
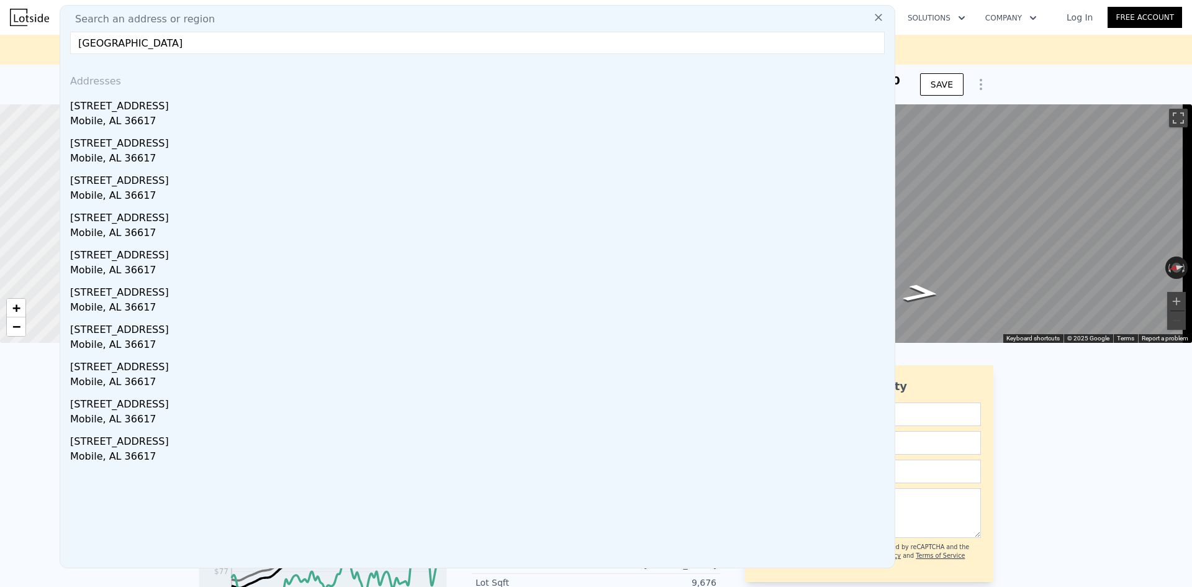
drag, startPoint x: 479, startPoint y: 38, endPoint x: 468, endPoint y: 45, distance: 13.1
click at [479, 39] on input "[GEOGRAPHIC_DATA]" at bounding box center [477, 43] width 815 height 22
click at [468, 46] on input "[GEOGRAPHIC_DATA]" at bounding box center [477, 43] width 815 height 22
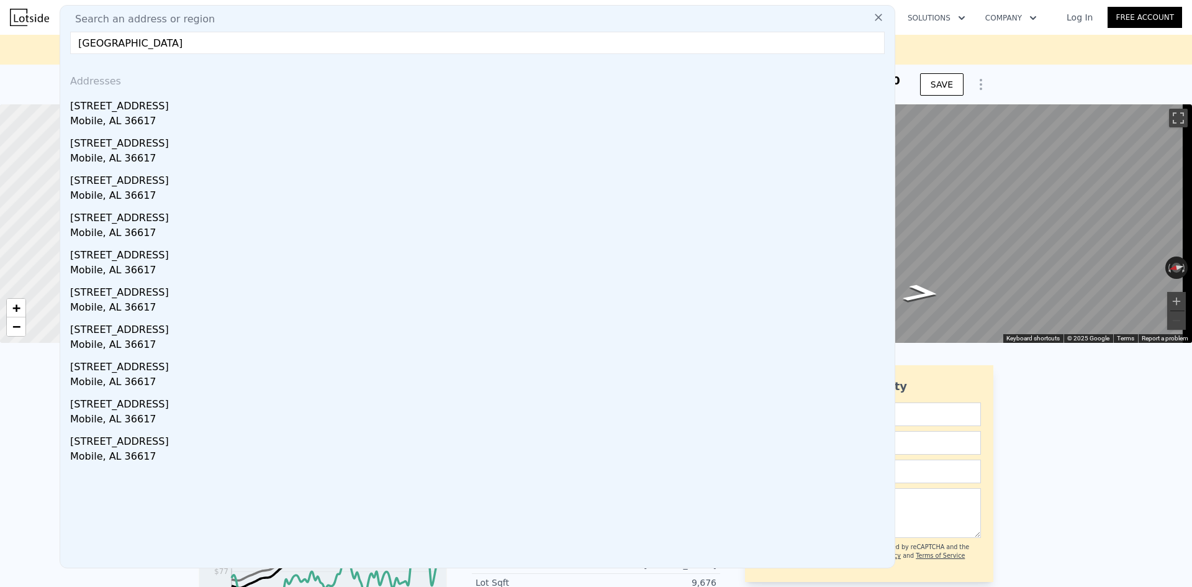
paste input "[STREET_ADDRESS][PERSON_NAME]"
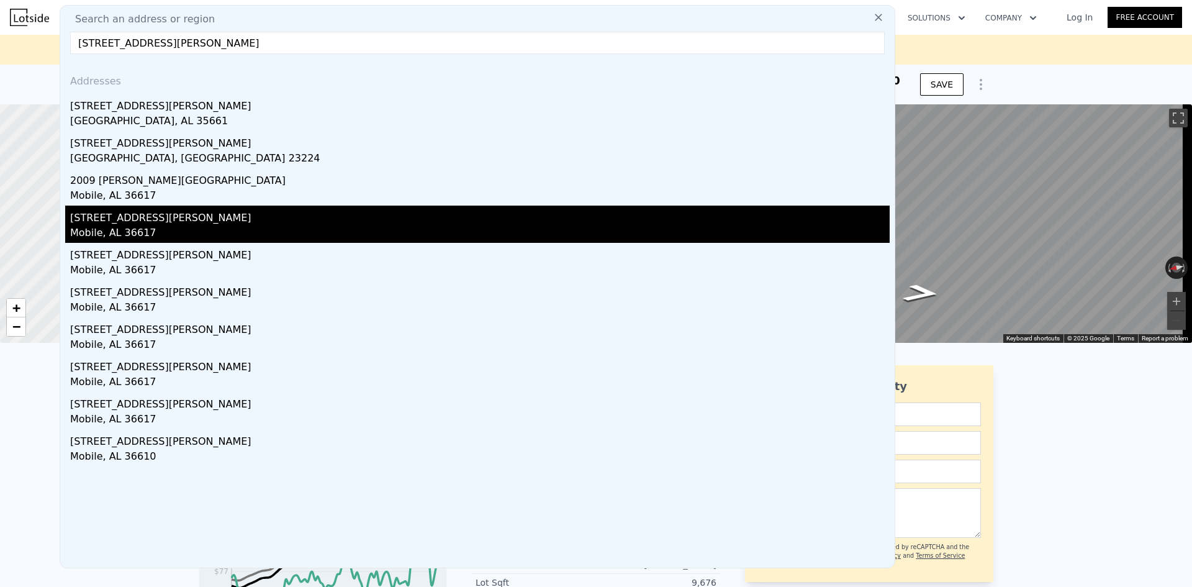
type input "[STREET_ADDRESS][PERSON_NAME]"
click at [497, 235] on div "Mobile, AL 36617" at bounding box center [479, 233] width 819 height 17
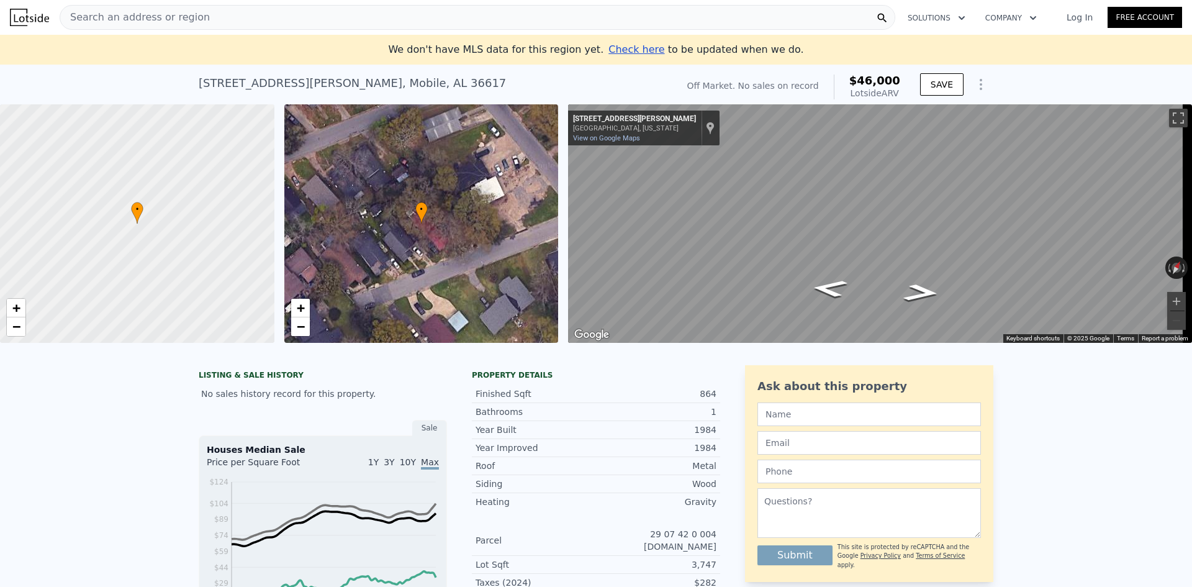
click at [243, 11] on div "Search an address or region" at bounding box center [478, 17] width 836 height 25
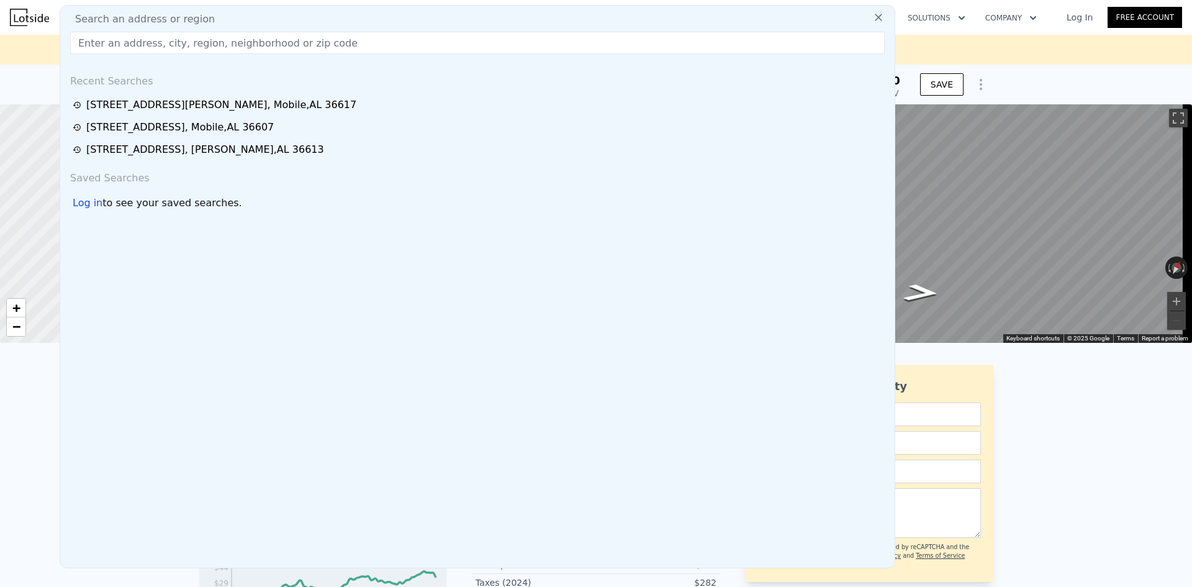
click at [235, 20] on div "Search an address or region" at bounding box center [477, 19] width 824 height 15
click at [209, 52] on input "text" at bounding box center [477, 43] width 815 height 22
paste input "[STREET_ADDRESS][PERSON_NAME]"
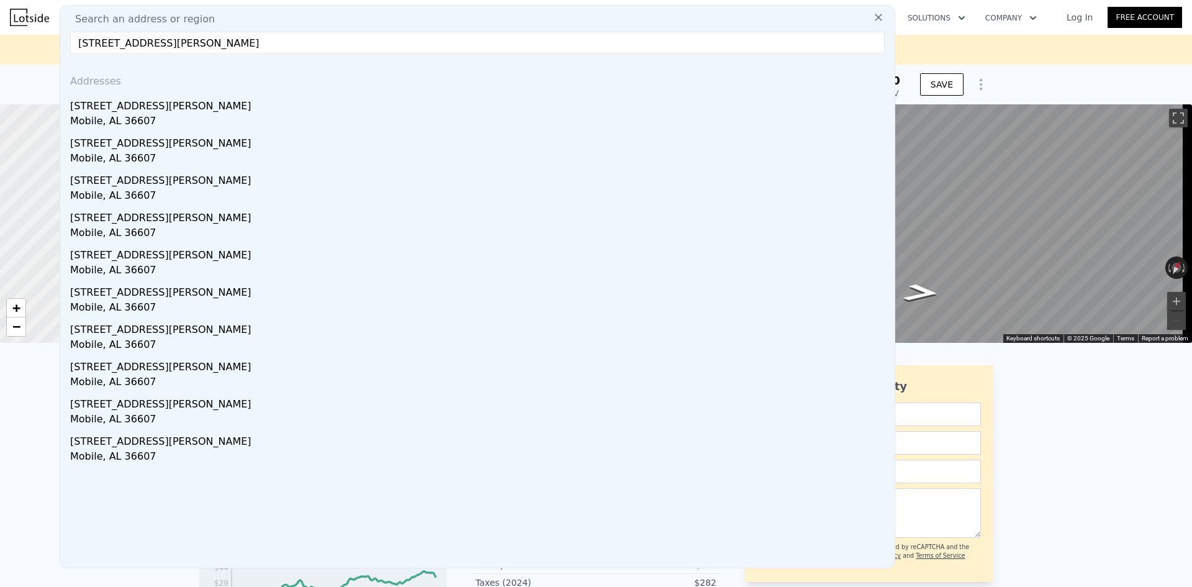
click at [402, 43] on input "[STREET_ADDRESS][PERSON_NAME]" at bounding box center [477, 43] width 815 height 22
paste input "[STREET_ADDRESS]"
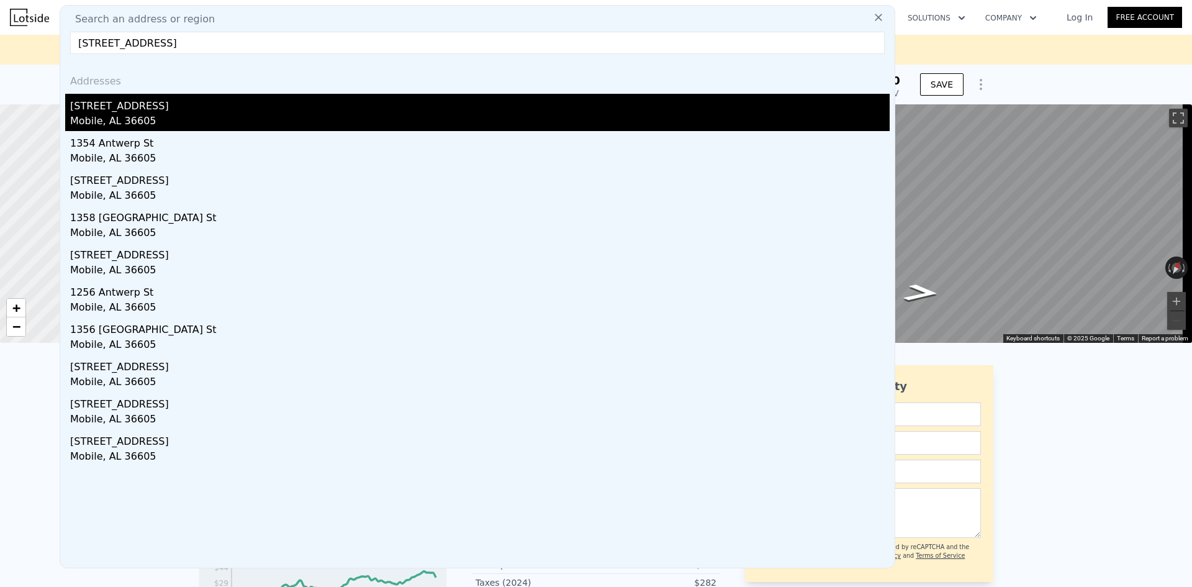
type input "[STREET_ADDRESS]"
click at [246, 122] on div "Mobile, AL 36605" at bounding box center [479, 122] width 819 height 17
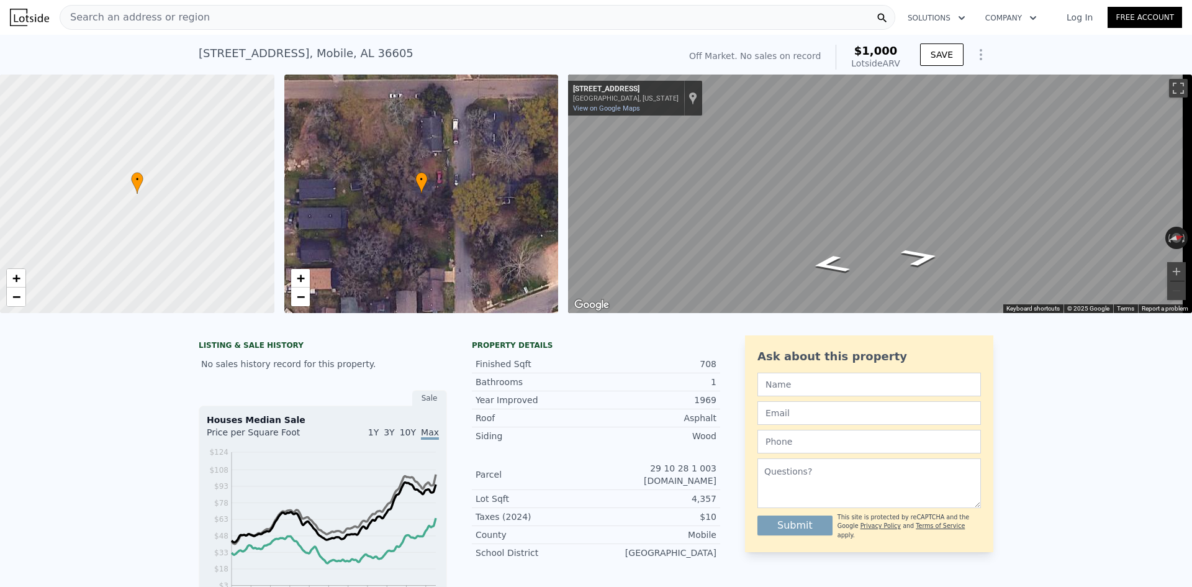
click at [240, 7] on div "Search an address or region" at bounding box center [478, 17] width 836 height 25
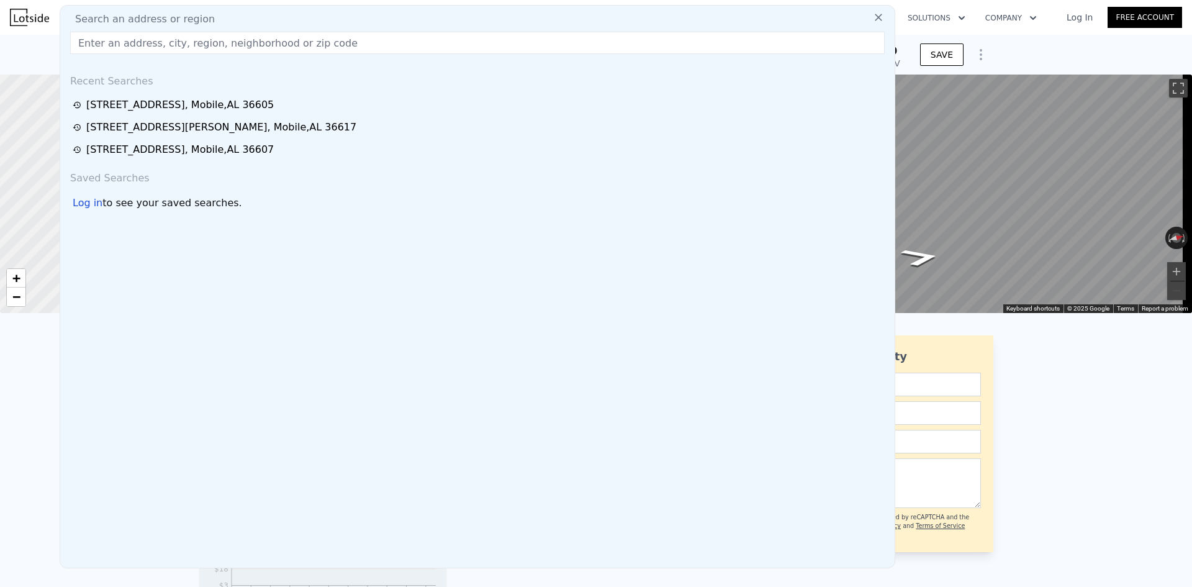
click at [234, 17] on div "Search an address or region" at bounding box center [477, 19] width 824 height 15
drag, startPoint x: 233, startPoint y: 18, endPoint x: 123, endPoint y: 34, distance: 111.1
click at [123, 34] on input "text" at bounding box center [477, 43] width 815 height 22
paste input "[STREET_ADDRESS]"
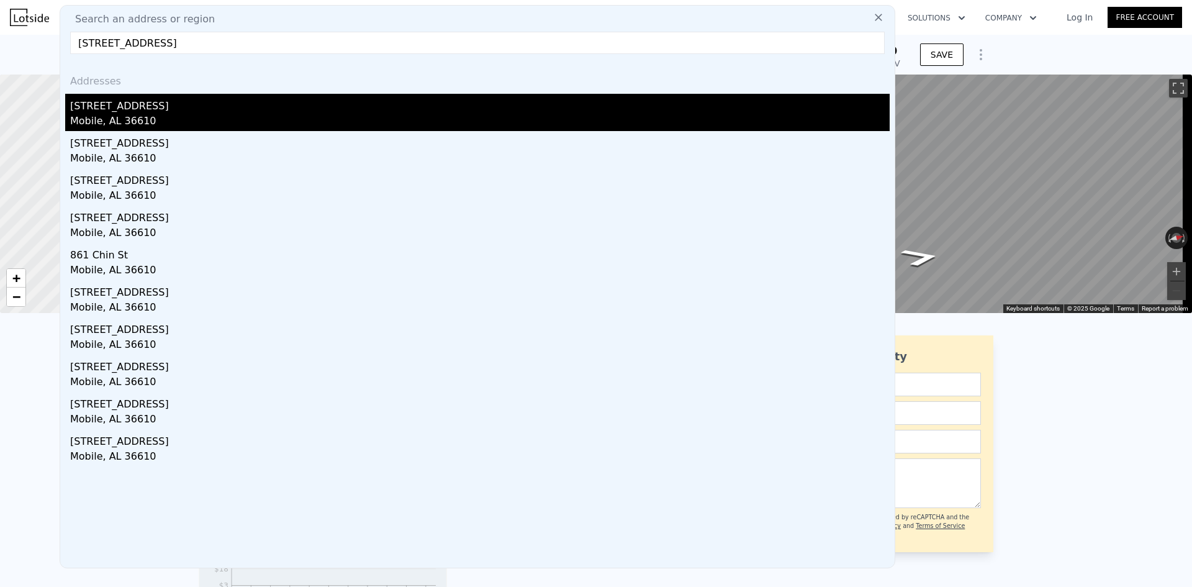
type input "[STREET_ADDRESS]"
click at [310, 119] on div "Mobile, AL 36610" at bounding box center [479, 122] width 819 height 17
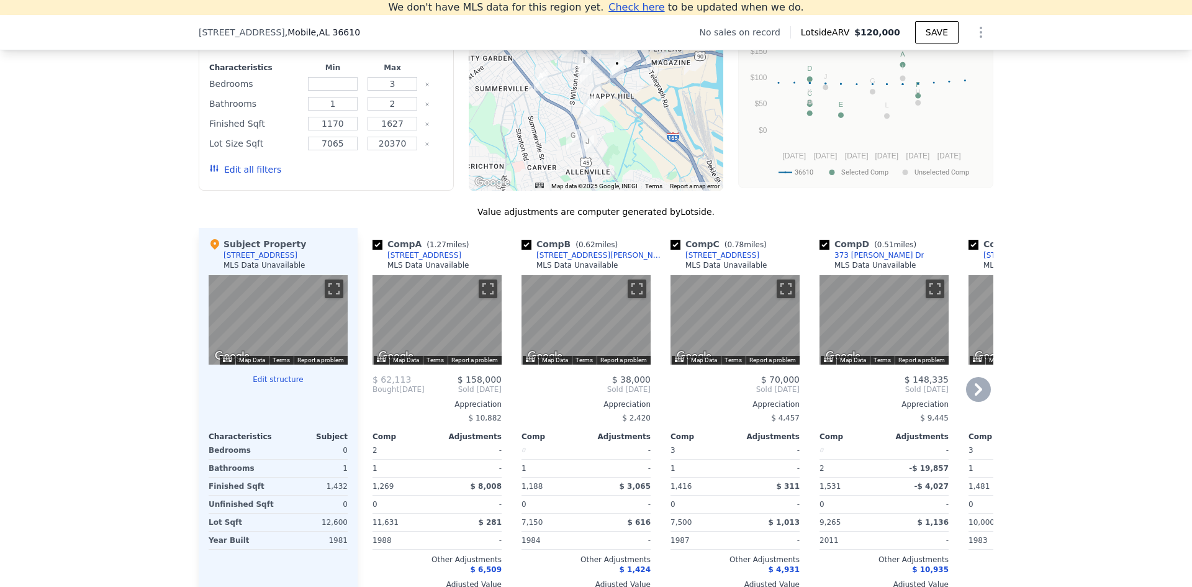
scroll to position [1165, 0]
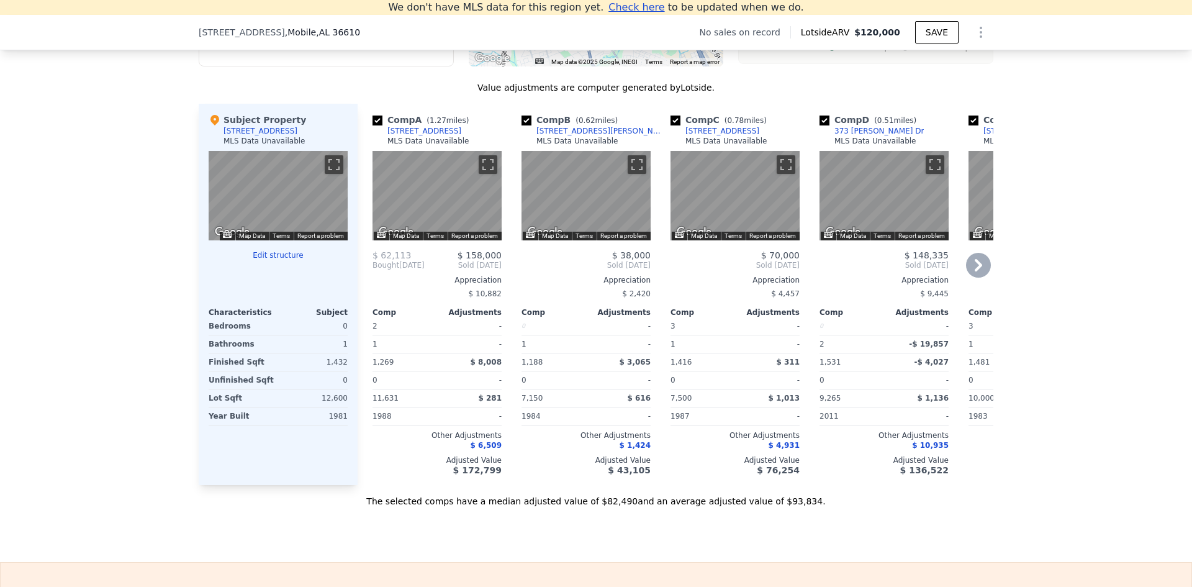
click at [523, 125] on input "checkbox" at bounding box center [526, 120] width 10 height 10
checkbox input "false"
click at [523, 125] on input "checkbox" at bounding box center [526, 120] width 10 height 10
checkbox input "false"
click at [523, 125] on input "checkbox" at bounding box center [526, 120] width 10 height 10
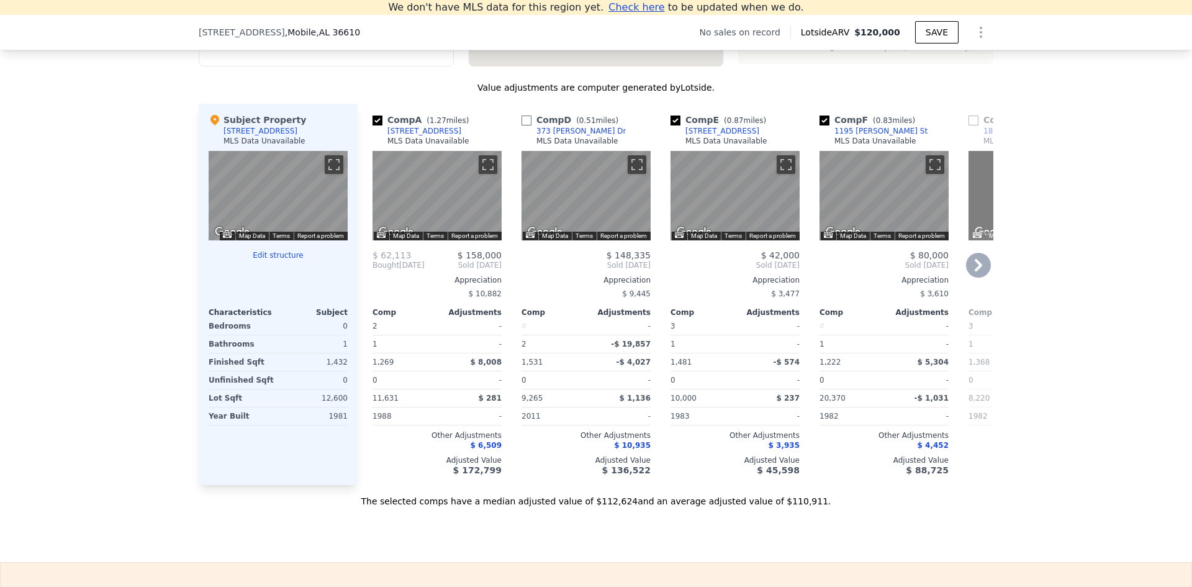
checkbox input "false"
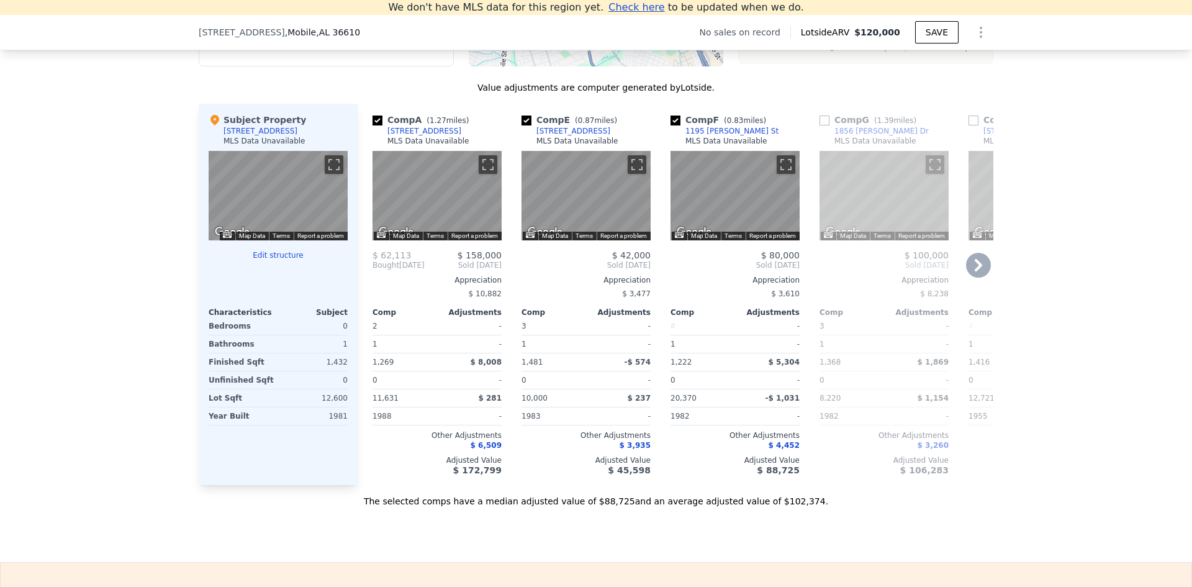
click at [523, 125] on input "checkbox" at bounding box center [526, 120] width 10 height 10
checkbox input "false"
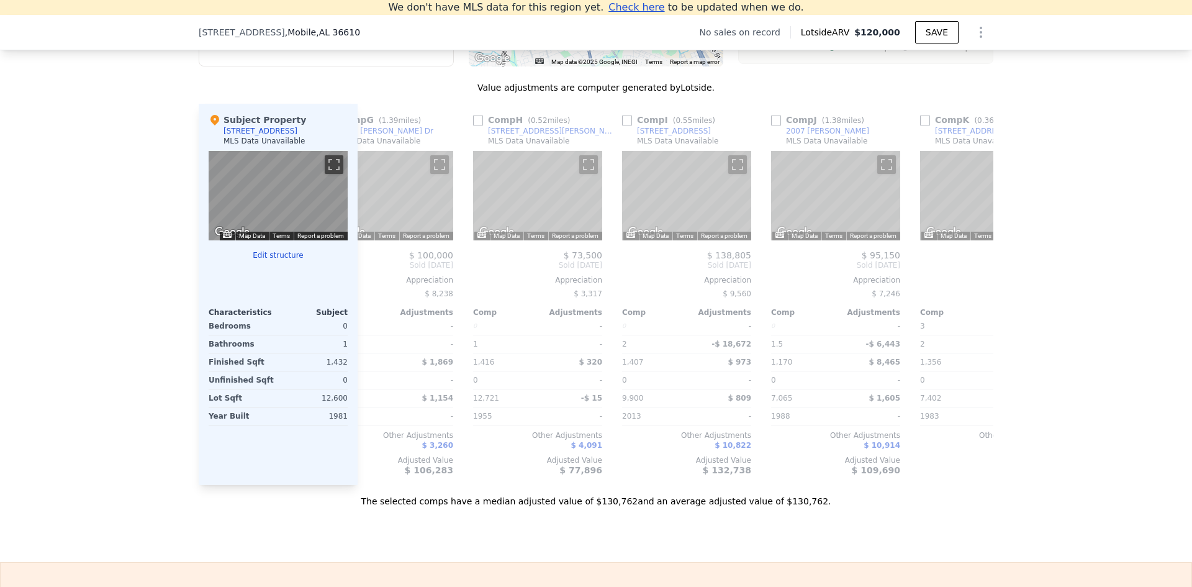
scroll to position [0, 374]
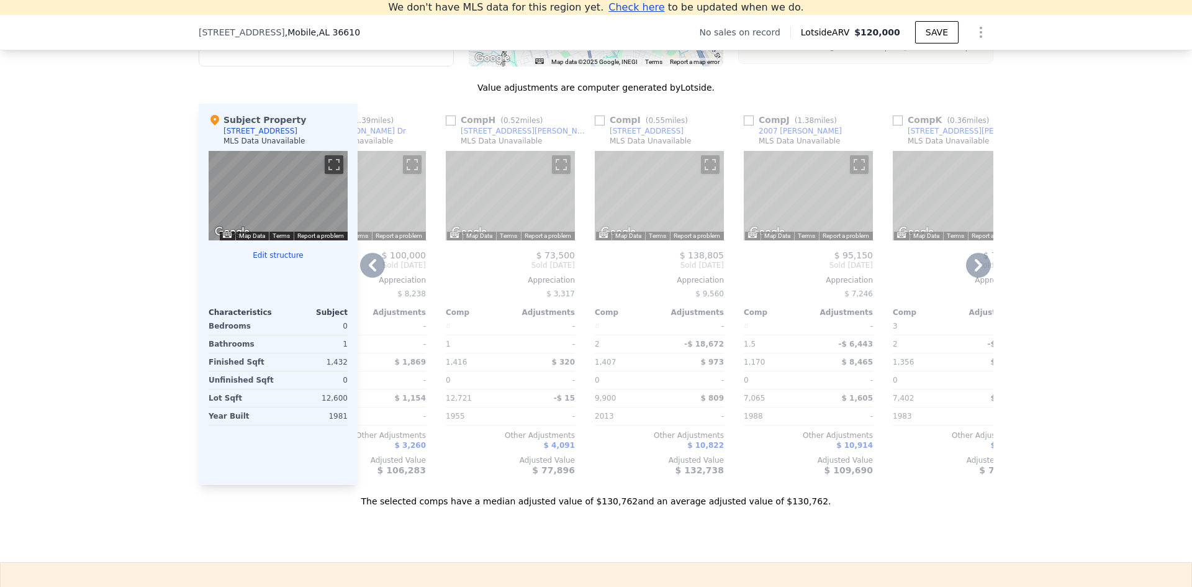
click at [447, 125] on input "checkbox" at bounding box center [451, 120] width 10 height 10
checkbox input "true"
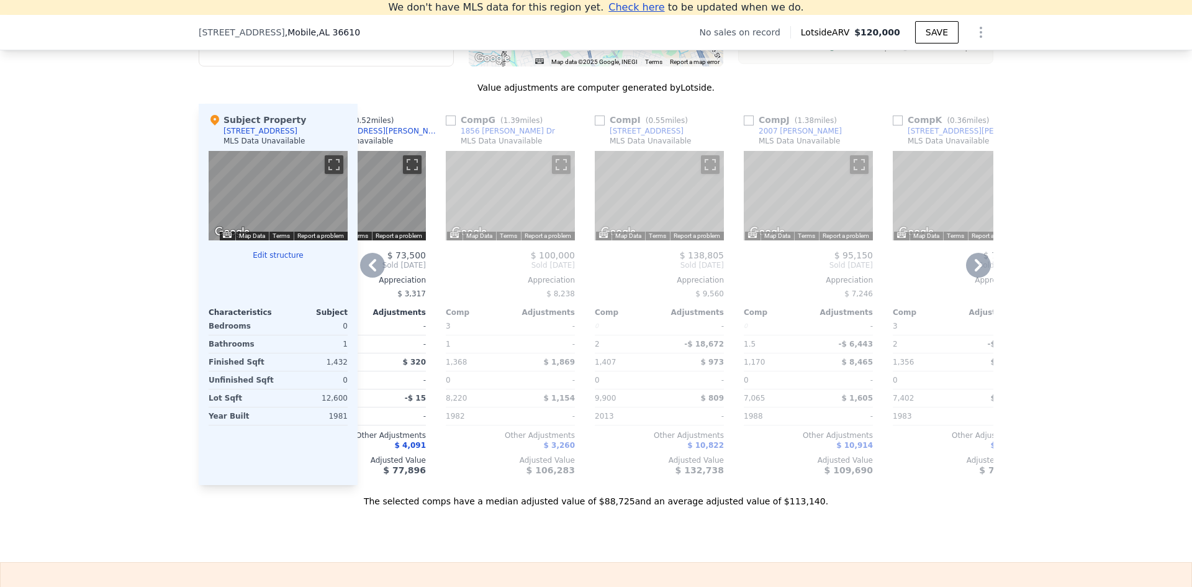
click at [596, 125] on input "checkbox" at bounding box center [600, 120] width 10 height 10
checkbox input "true"
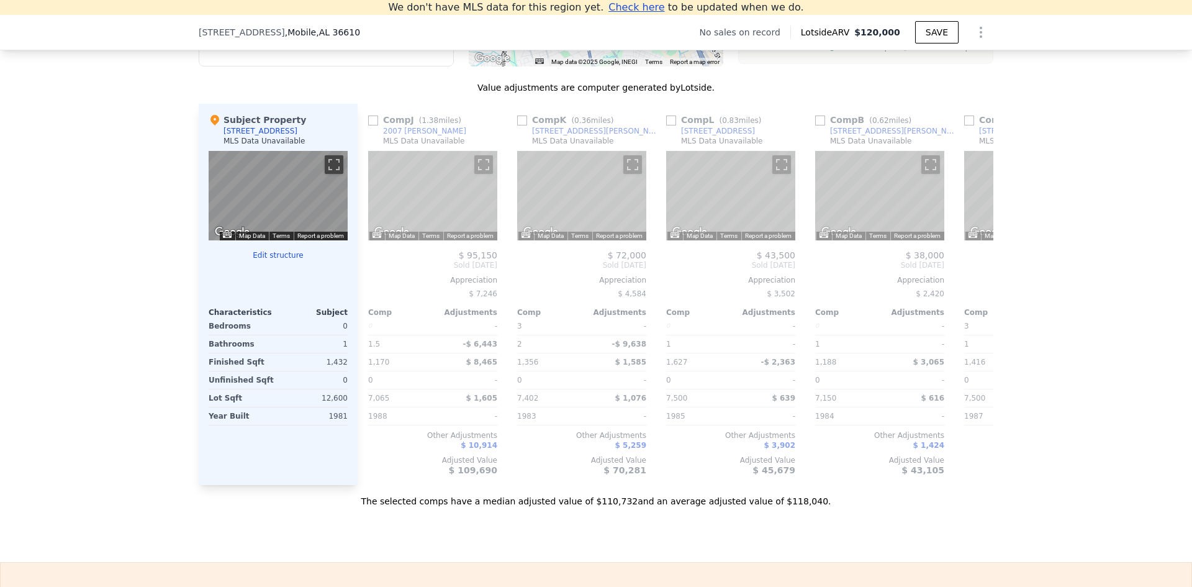
scroll to position [0, 847]
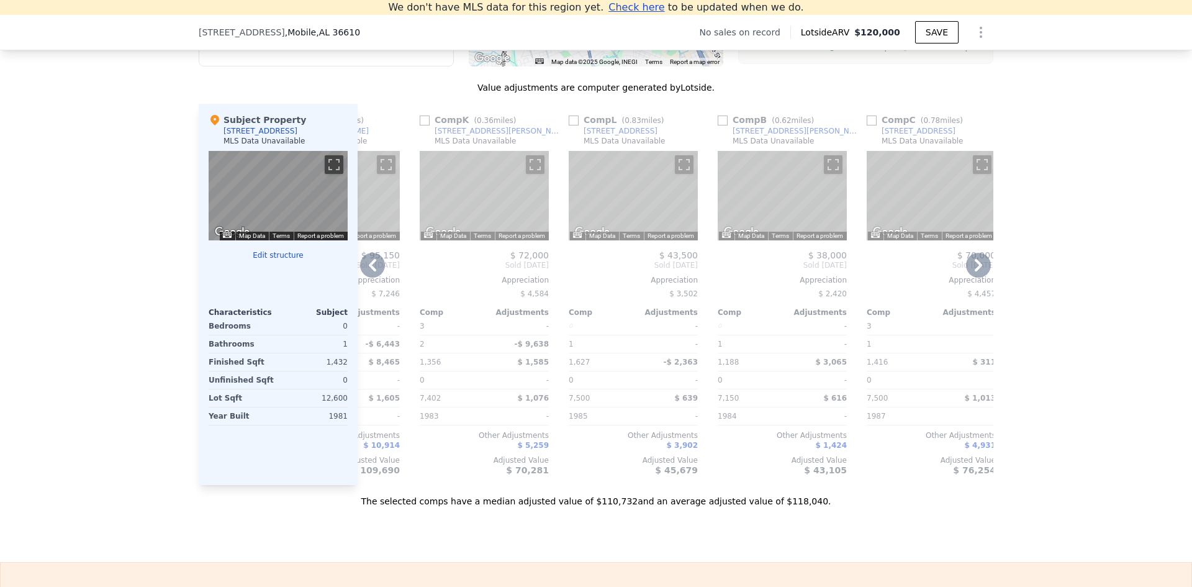
click at [420, 125] on input "checkbox" at bounding box center [425, 120] width 10 height 10
checkbox input "true"
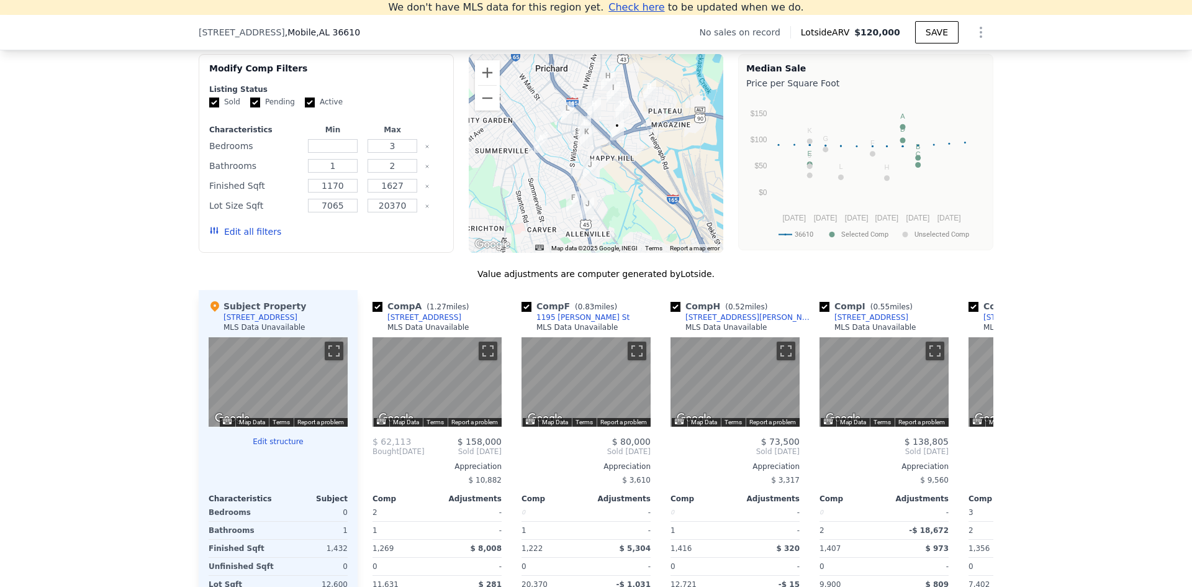
scroll to position [887, 0]
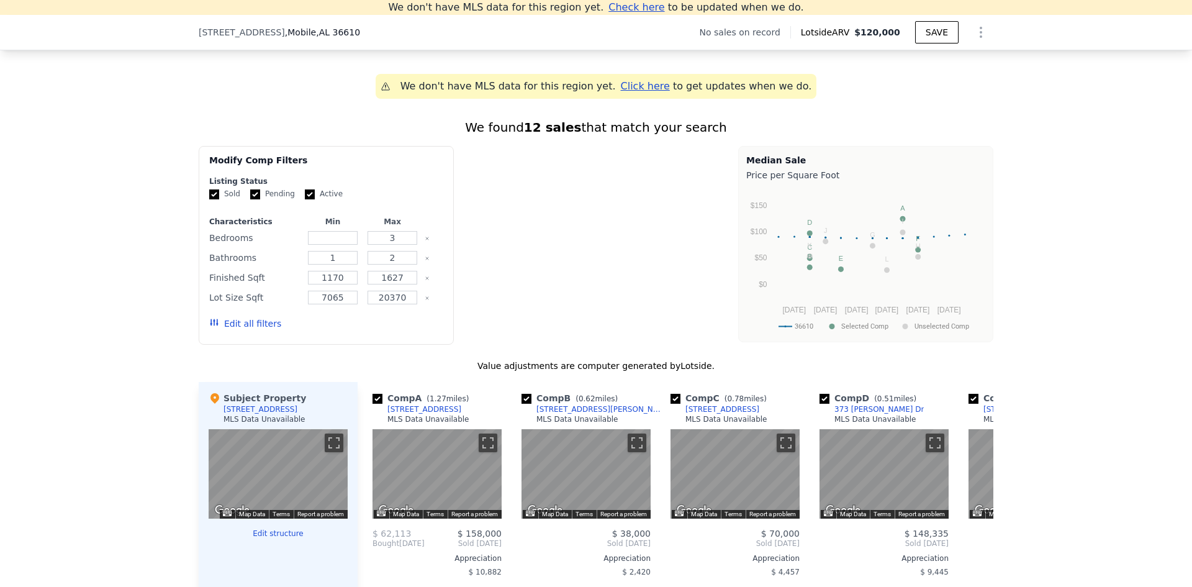
checkbox input "true"
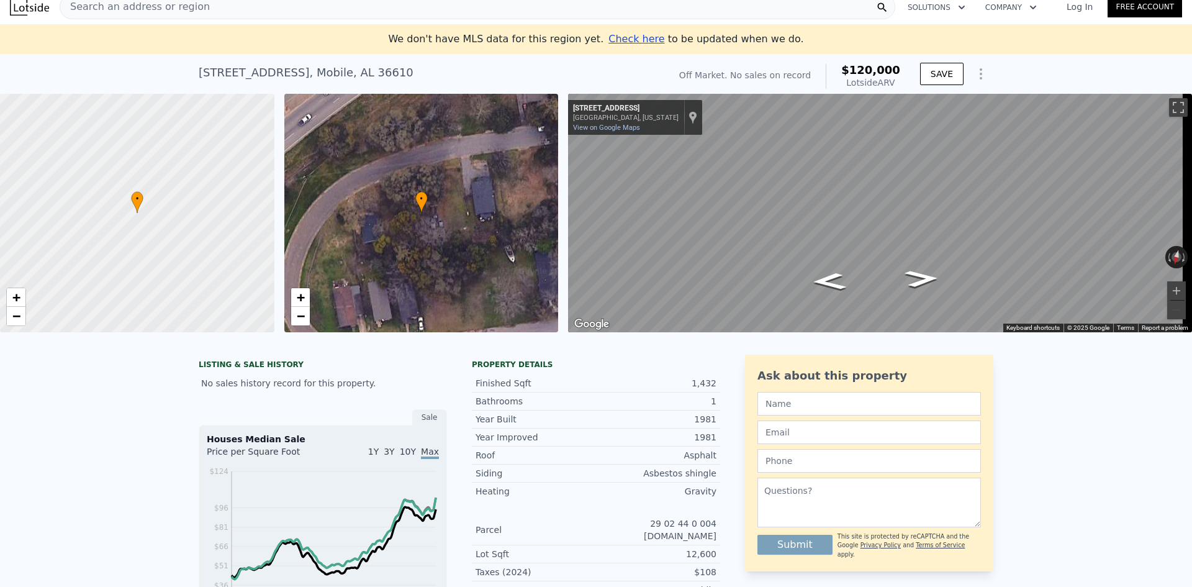
scroll to position [0, 0]
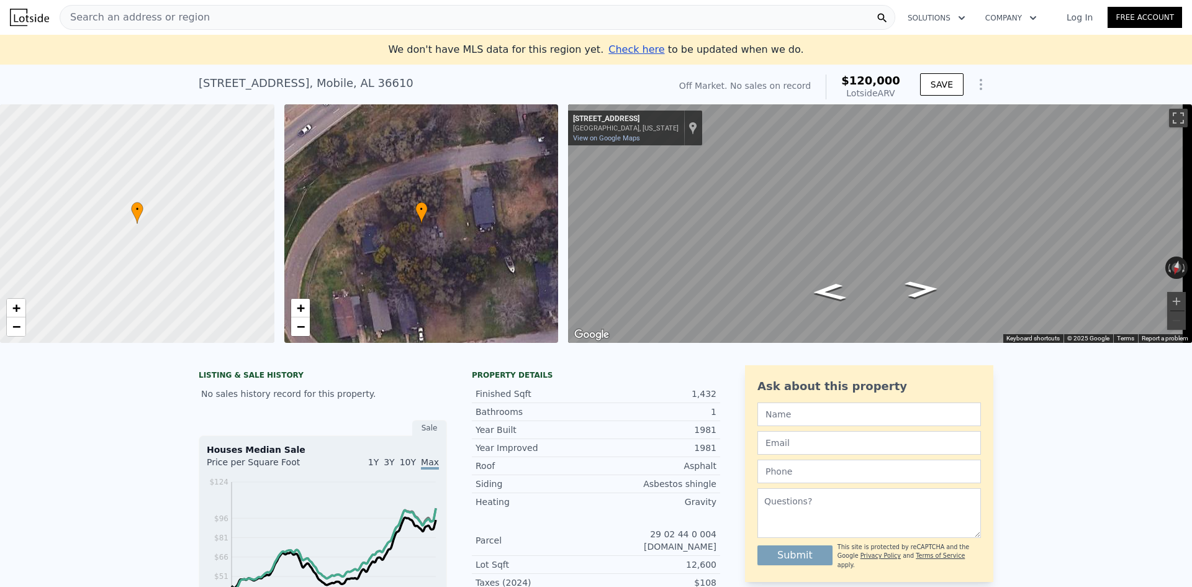
click at [276, 31] on div "Search an address or region Solutions Company Open main menu Log In Free Account" at bounding box center [596, 17] width 1172 height 30
click at [275, 12] on div "Search an address or region" at bounding box center [478, 17] width 836 height 25
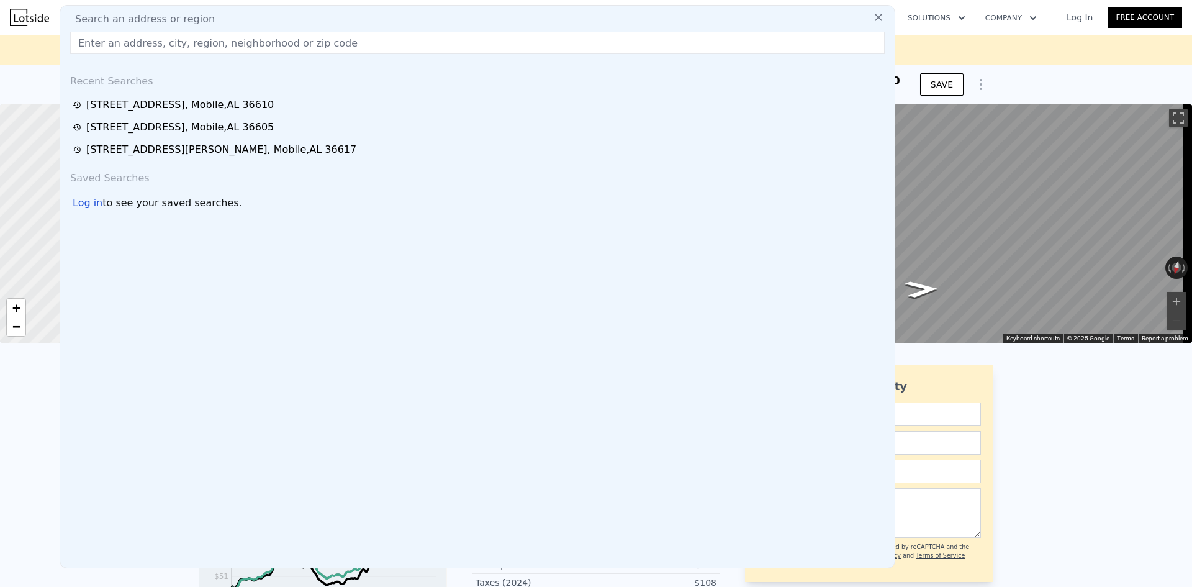
drag, startPoint x: 275, startPoint y: 12, endPoint x: 241, endPoint y: 48, distance: 49.2
click at [241, 48] on input "text" at bounding box center [477, 43] width 815 height 22
paste input "[STREET_ADDRESS][PERSON_NAME]"
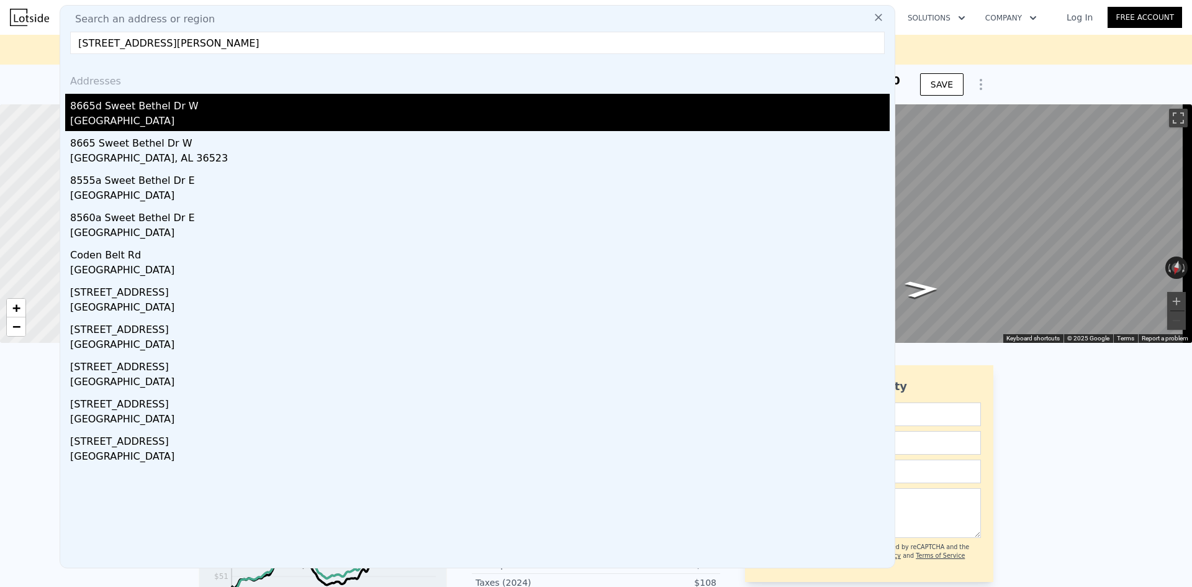
type input "[STREET_ADDRESS][PERSON_NAME]"
click at [485, 107] on div "8665d Sweet Bethel Dr W" at bounding box center [479, 104] width 819 height 20
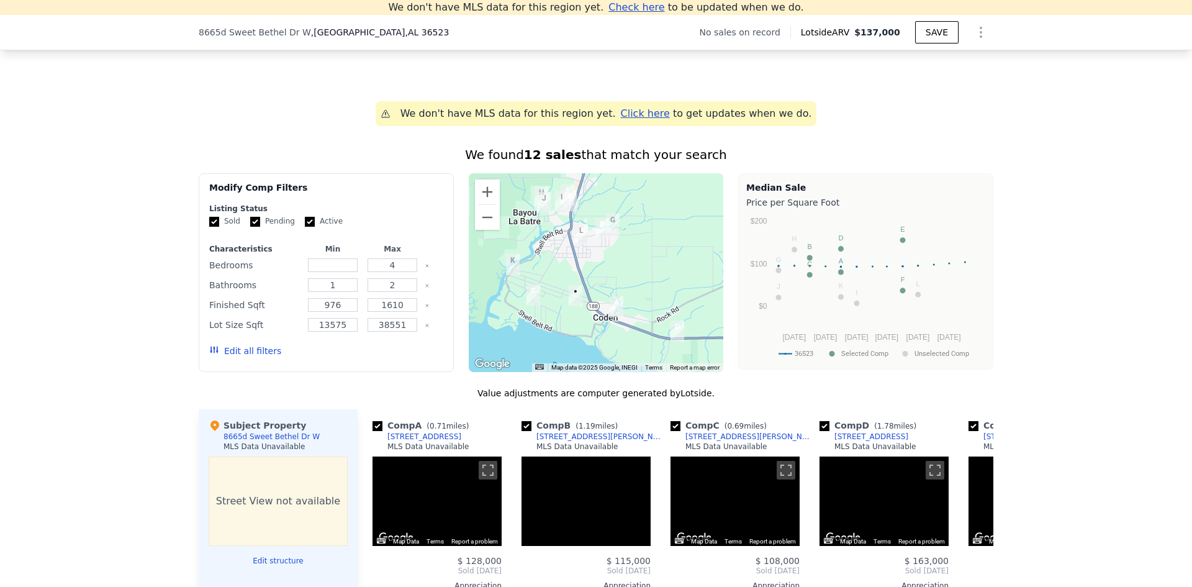
scroll to position [979, 0]
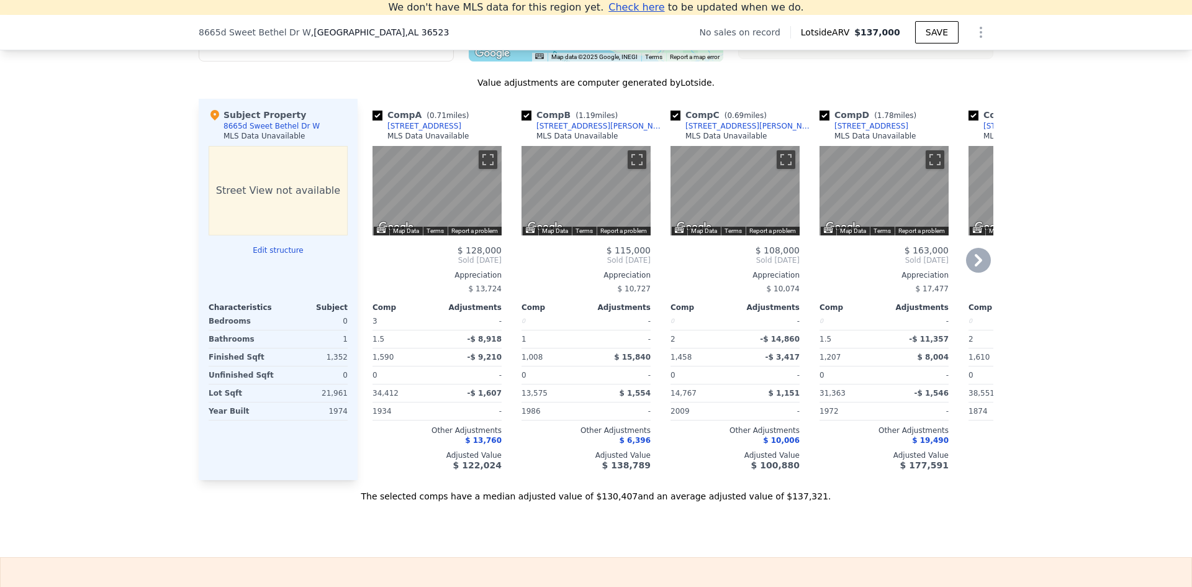
click at [375, 120] on input "checkbox" at bounding box center [377, 116] width 10 height 10
checkbox input "false"
click at [375, 120] on input "checkbox" at bounding box center [377, 116] width 10 height 10
checkbox input "false"
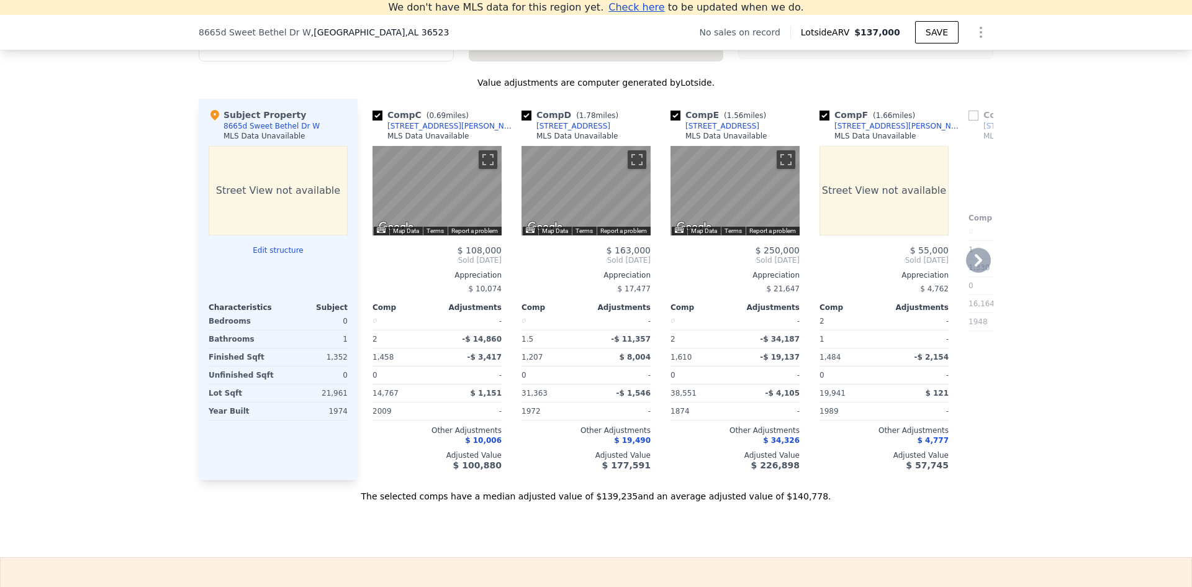
click at [375, 120] on input "checkbox" at bounding box center [377, 116] width 10 height 10
checkbox input "false"
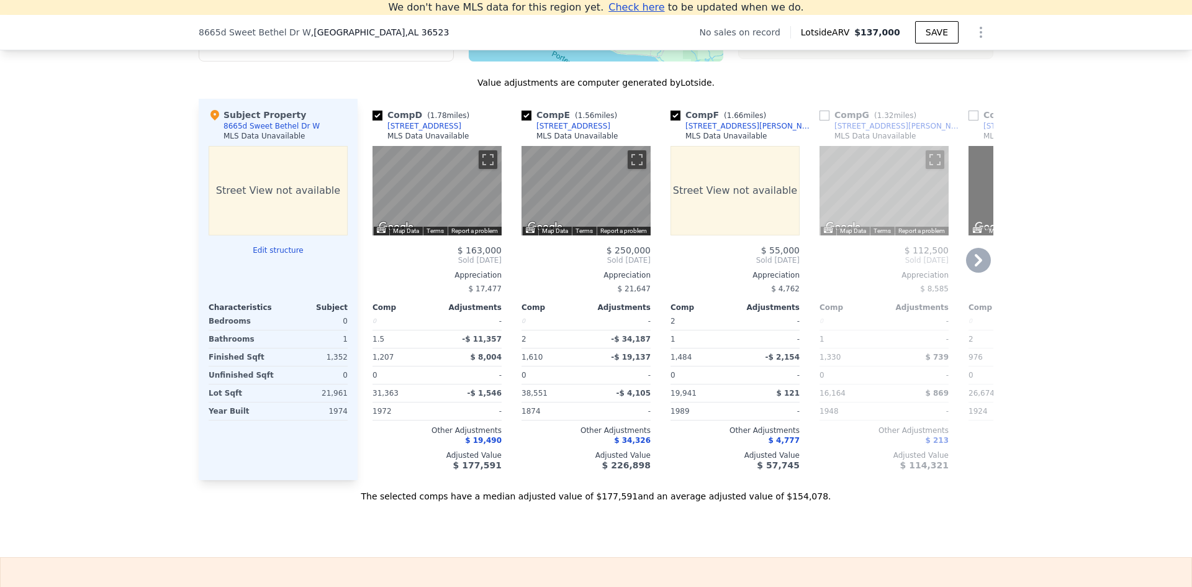
click at [375, 120] on input "checkbox" at bounding box center [377, 116] width 10 height 10
checkbox input "false"
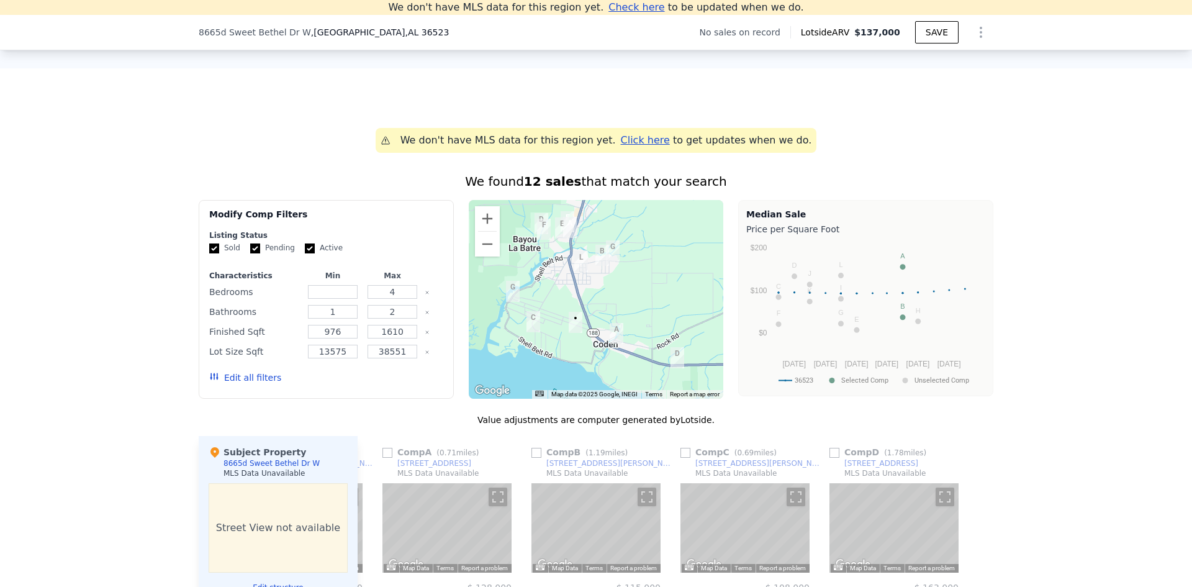
scroll to position [607, 0]
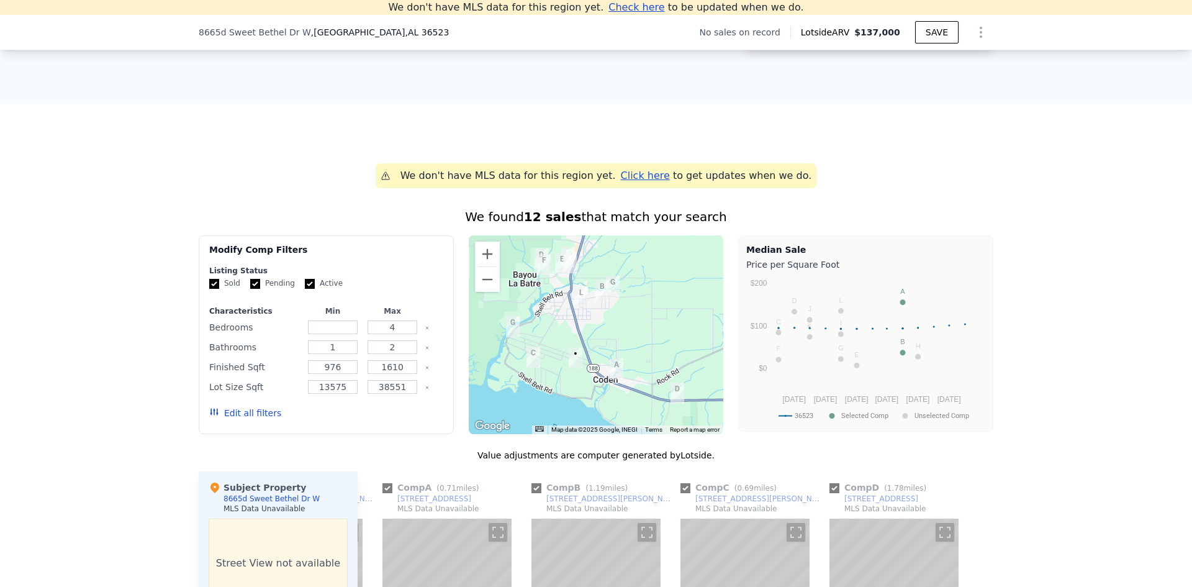
checkbox input "true"
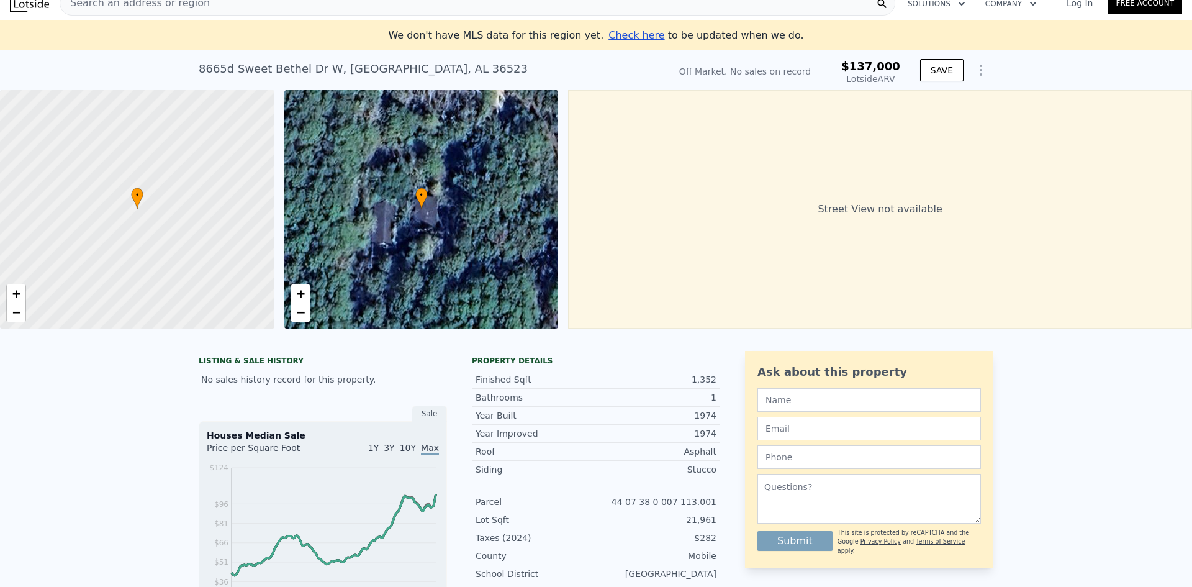
scroll to position [0, 0]
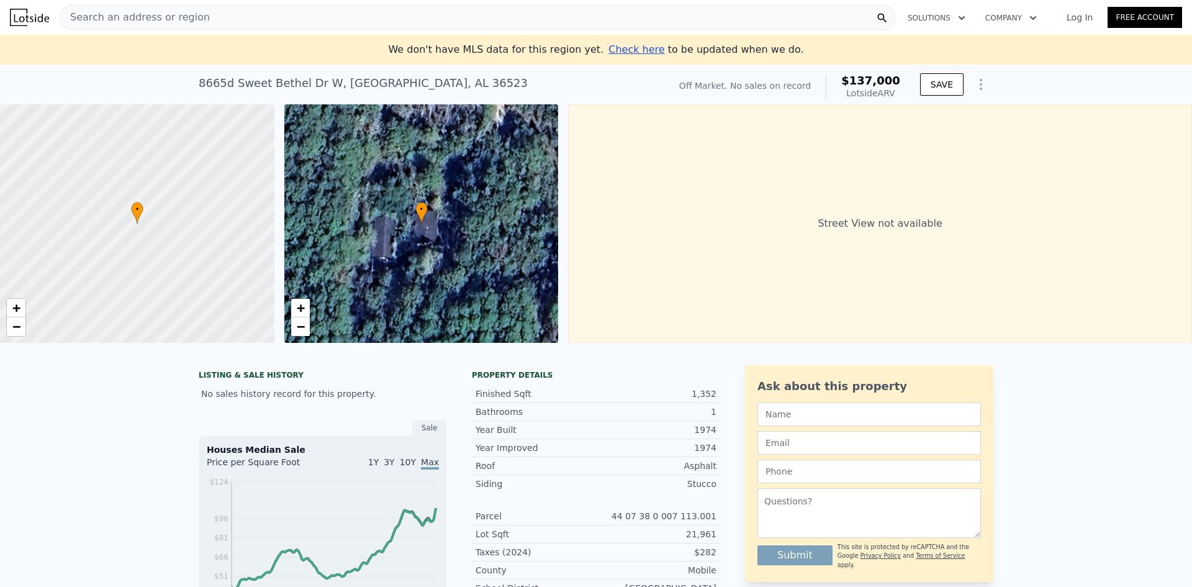
click at [410, 19] on div "Search an address or region" at bounding box center [478, 17] width 836 height 25
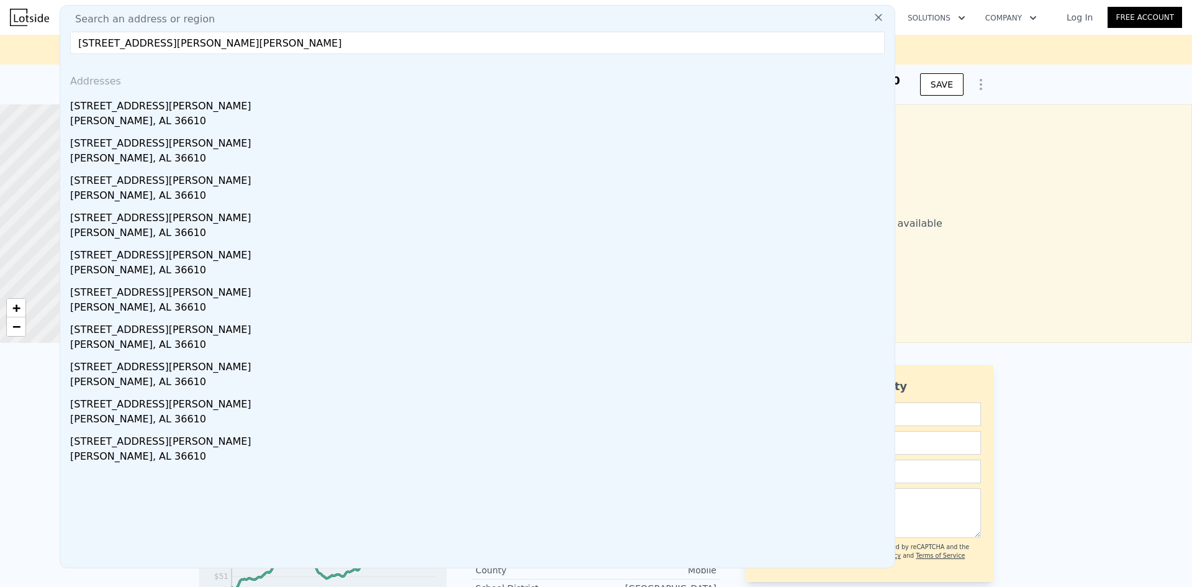
click at [218, 40] on input "[STREET_ADDRESS][PERSON_NAME][PERSON_NAME]" at bounding box center [477, 43] width 815 height 22
paste input "[STREET_ADDRESS][PERSON_NAME]"
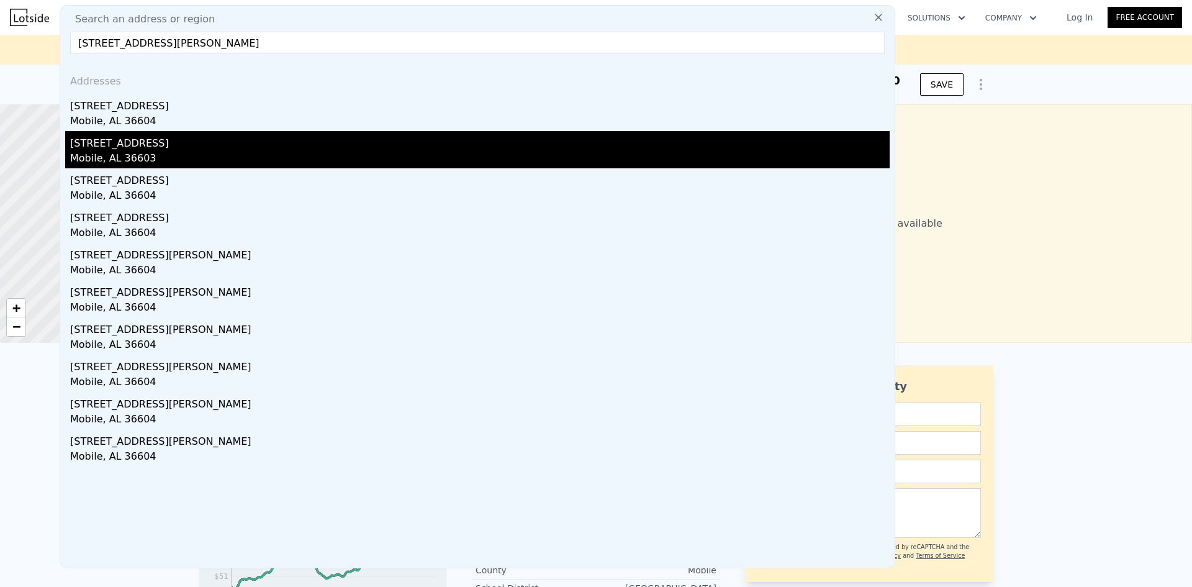
type input "[STREET_ADDRESS][PERSON_NAME]"
click at [305, 152] on div "Mobile, AL 36603" at bounding box center [479, 159] width 819 height 17
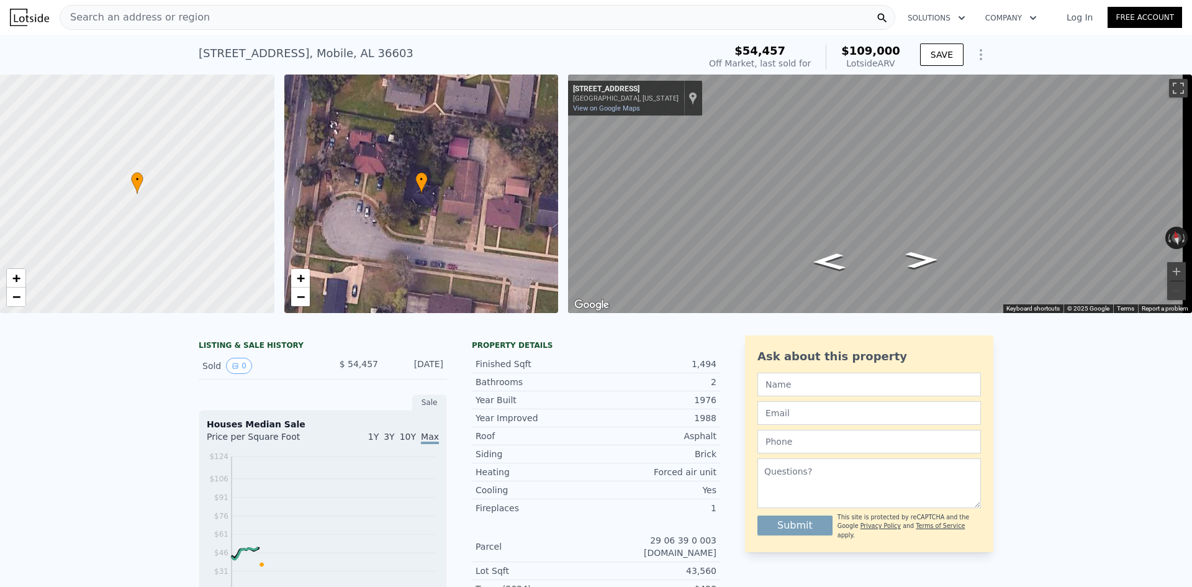
click at [259, 24] on div "Search an address or region" at bounding box center [478, 17] width 836 height 25
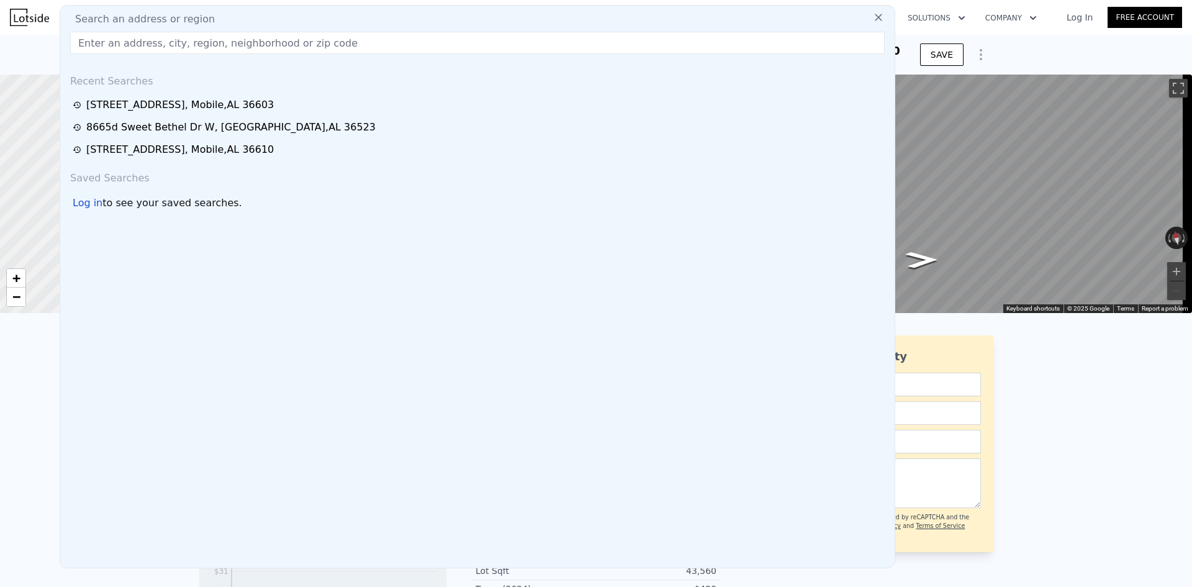
type input "[STREET_ADDRESS][PERSON_NAME]"
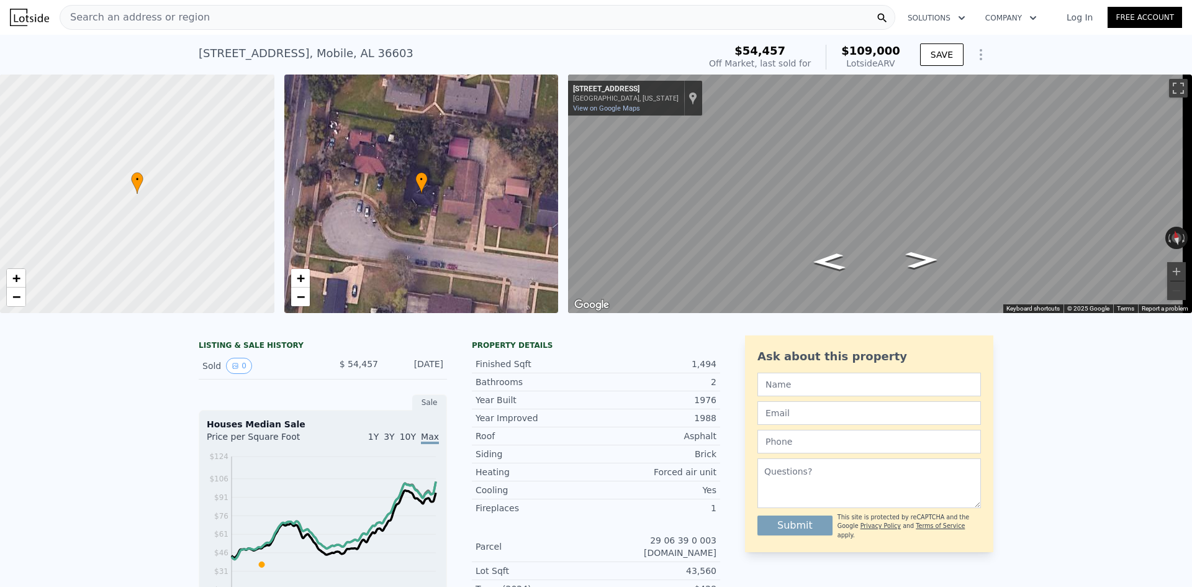
click at [289, 19] on div "Search an address or region" at bounding box center [478, 17] width 836 height 25
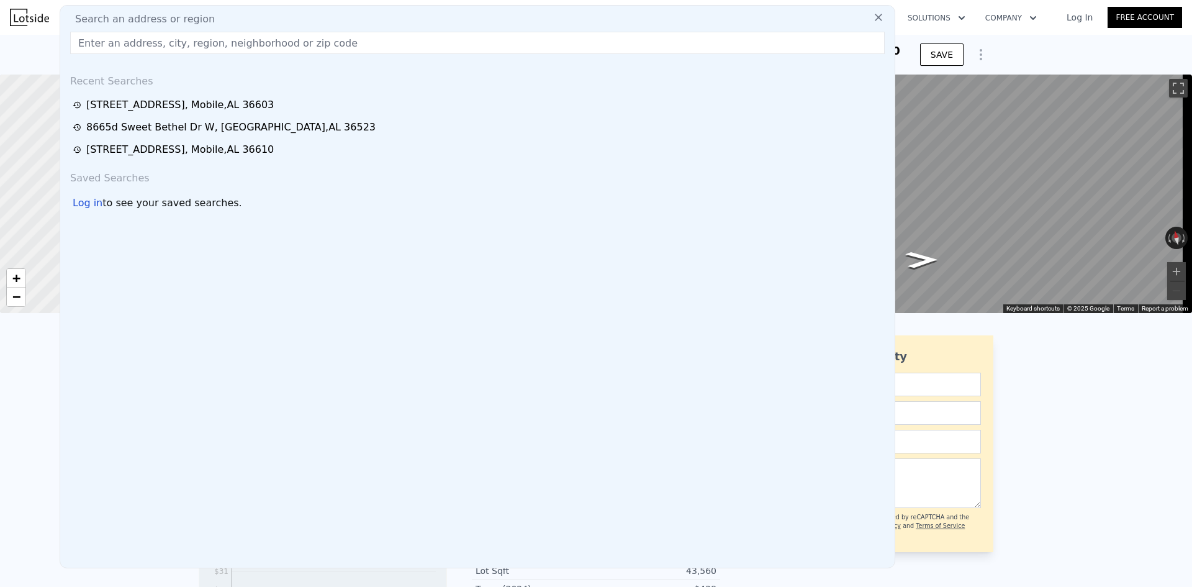
type input "[STREET_ADDRESS]"
